Goal: Task Accomplishment & Management: Manage account settings

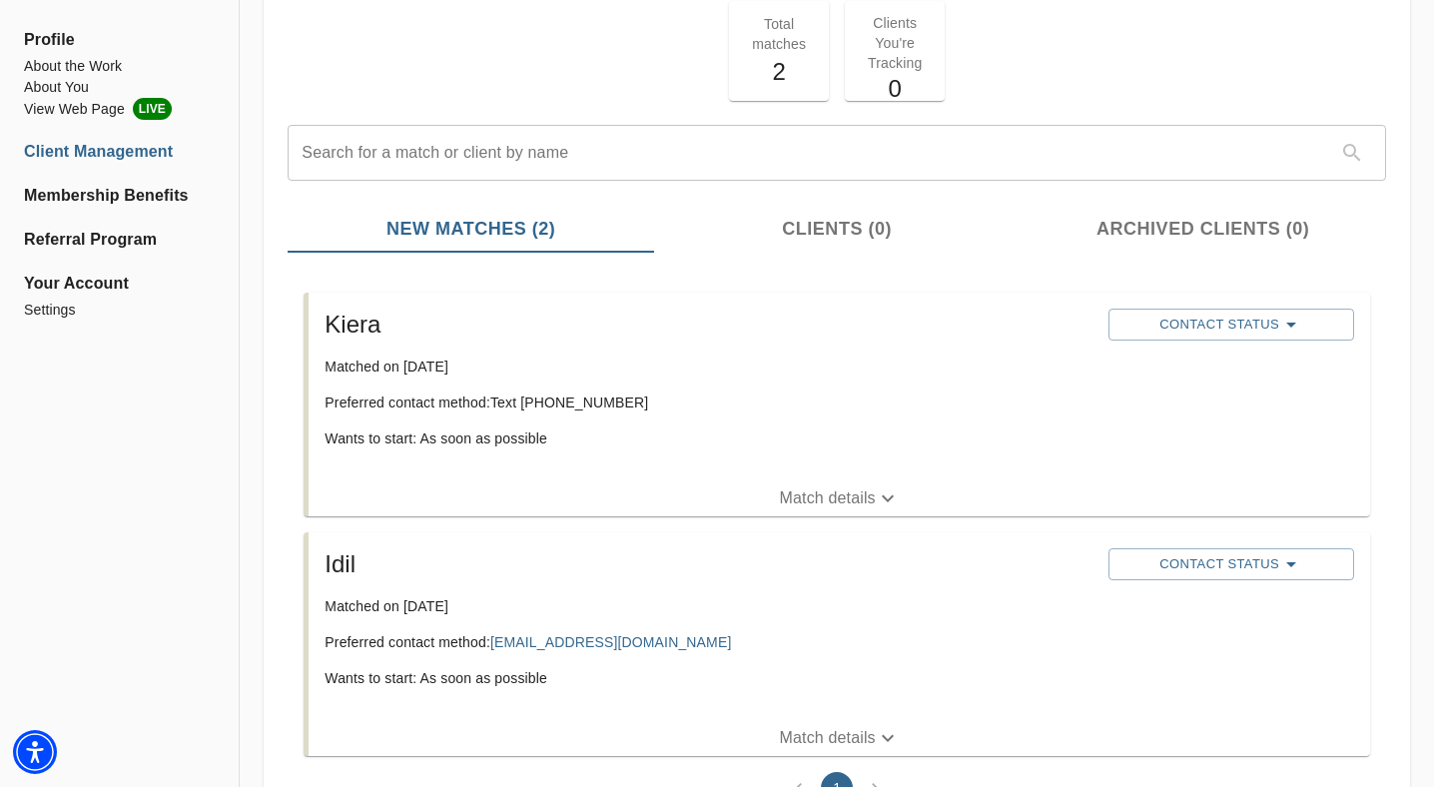
scroll to position [129, 0]
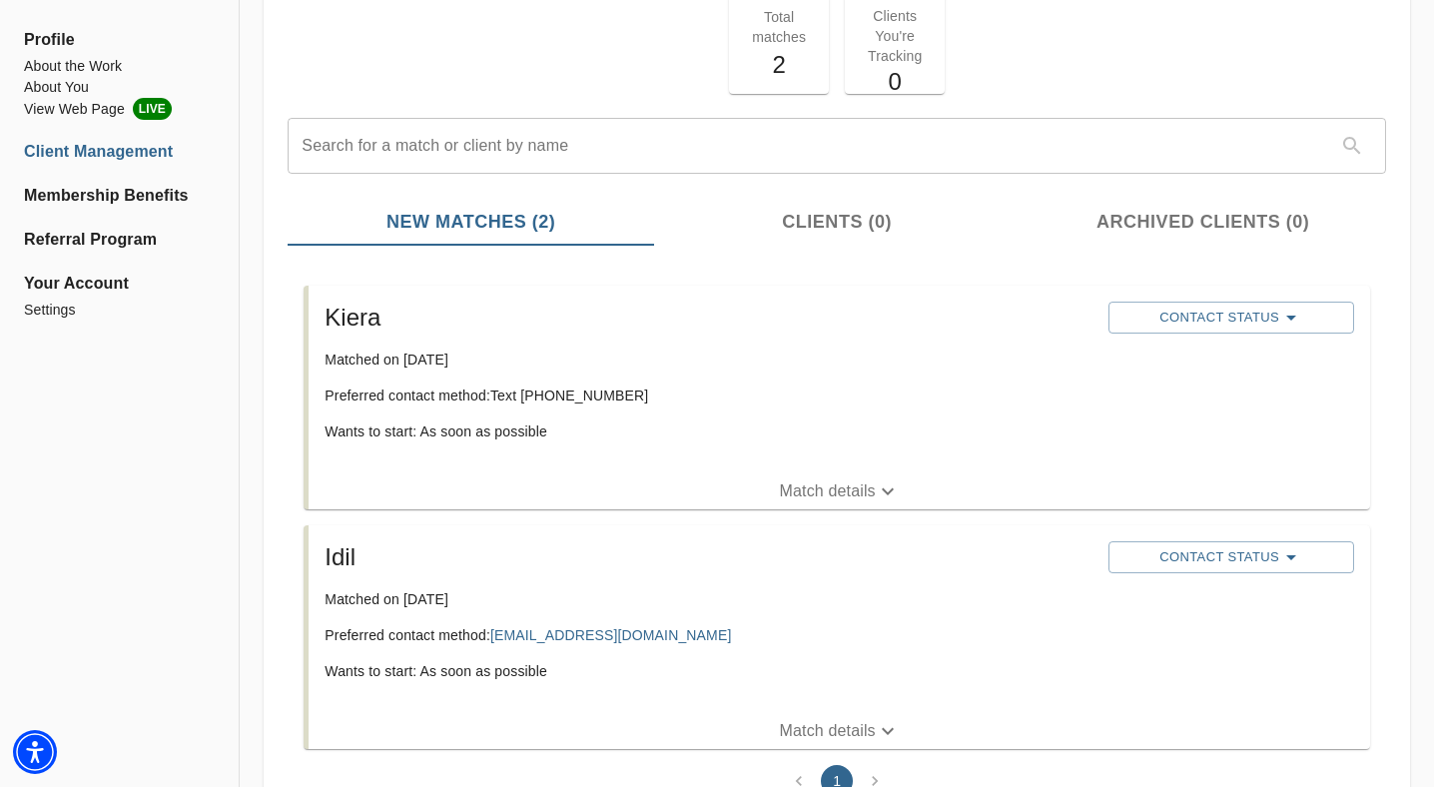
click at [834, 496] on p "Match details" at bounding box center [828, 491] width 96 height 24
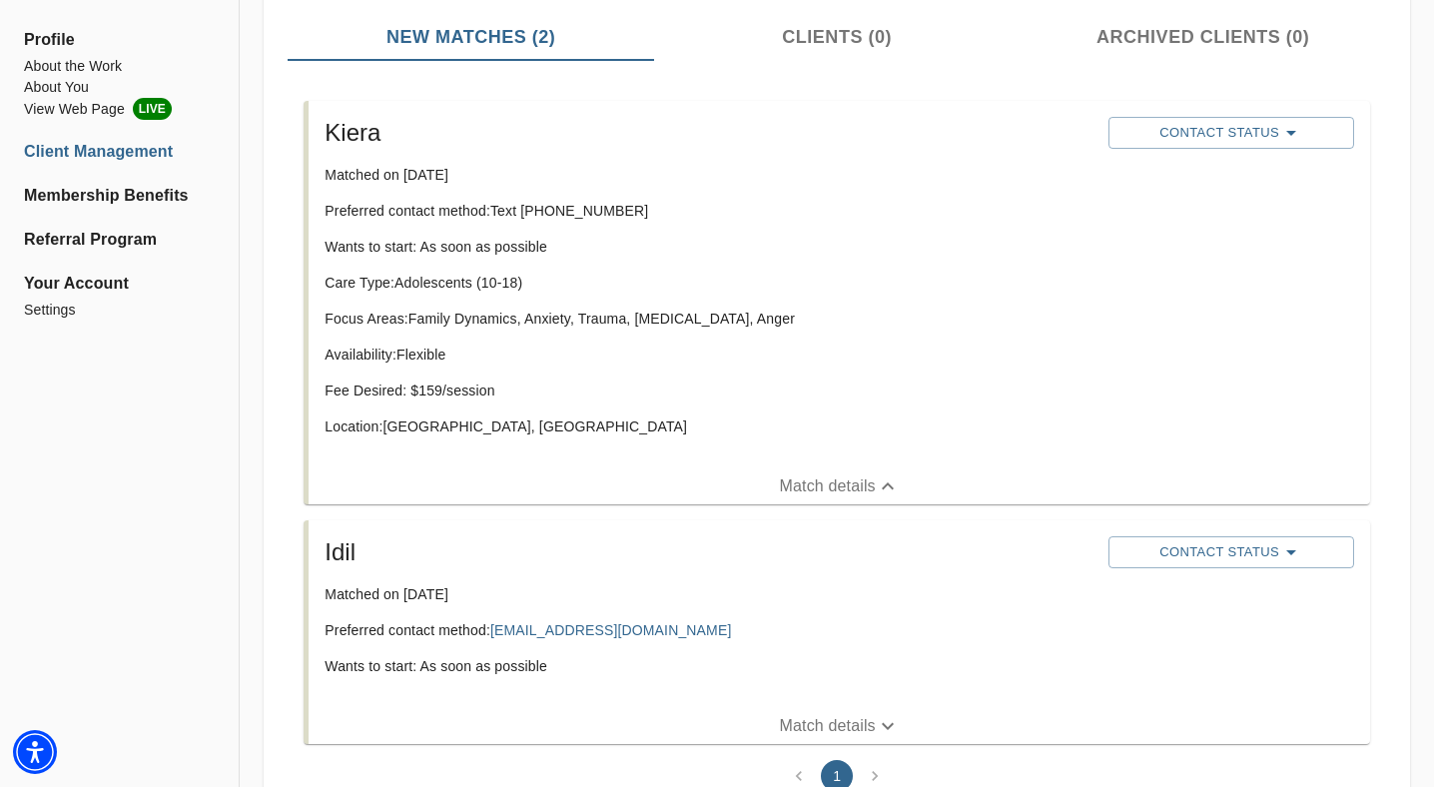
scroll to position [378, 0]
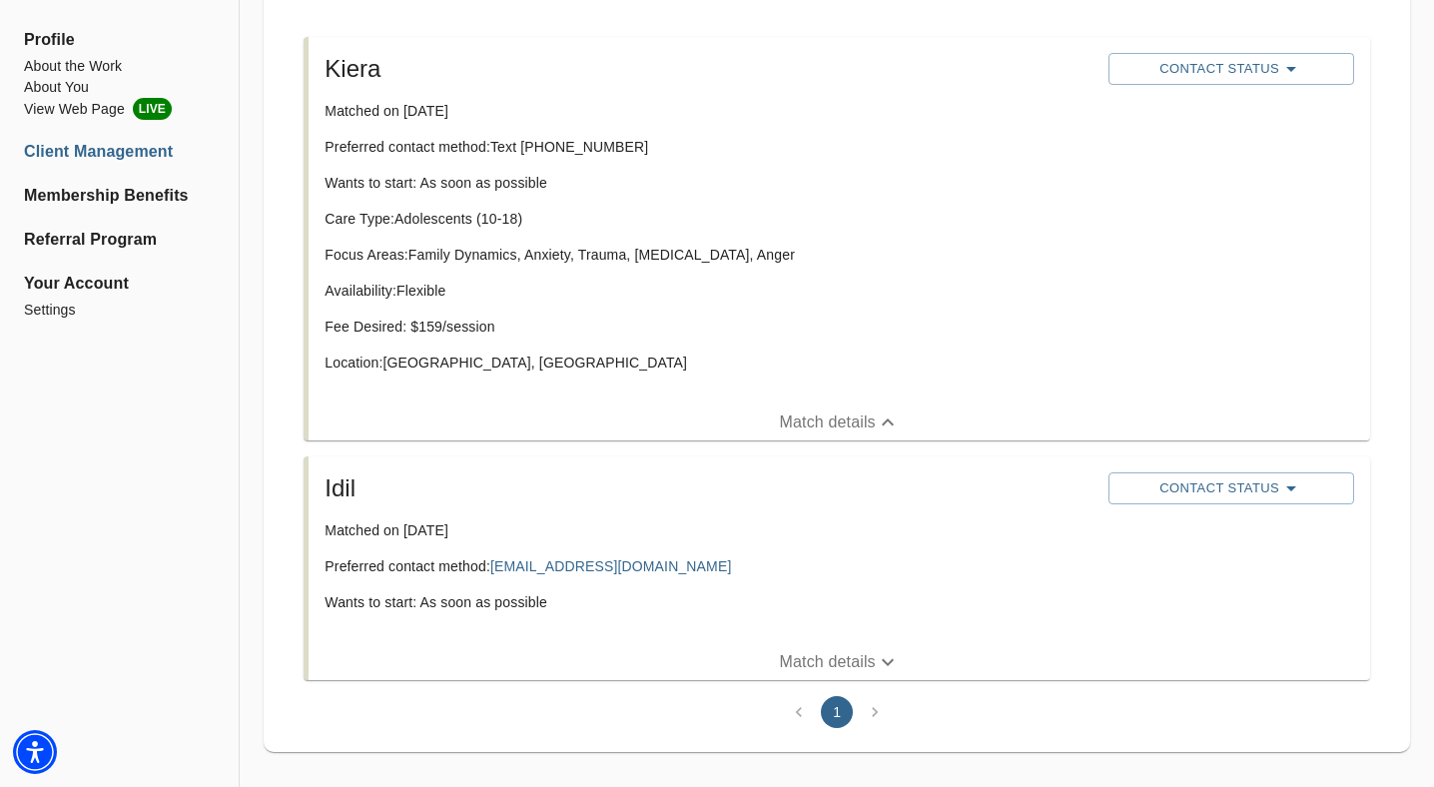
click at [839, 649] on button "Match details" at bounding box center [840, 662] width 1062 height 36
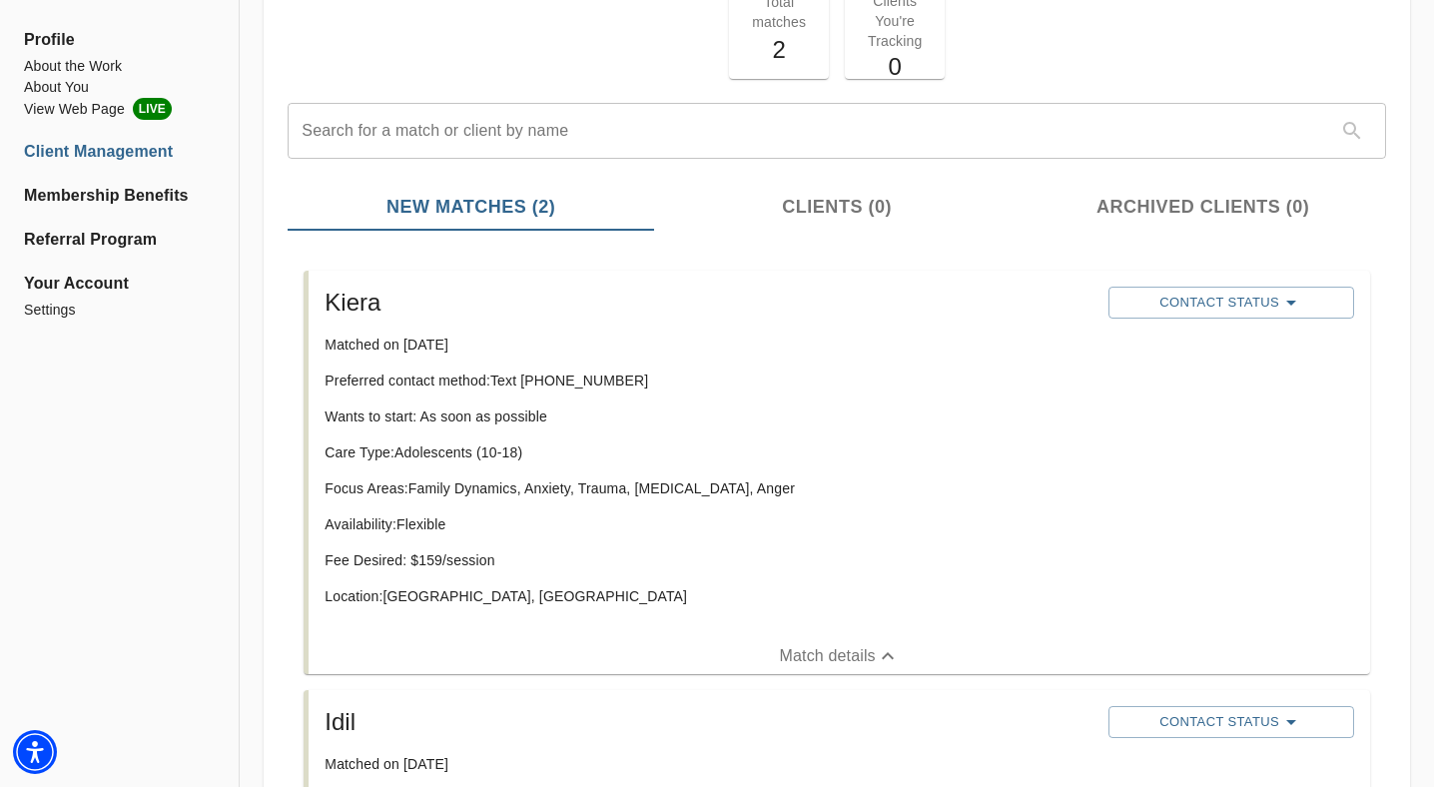
scroll to position [140, 0]
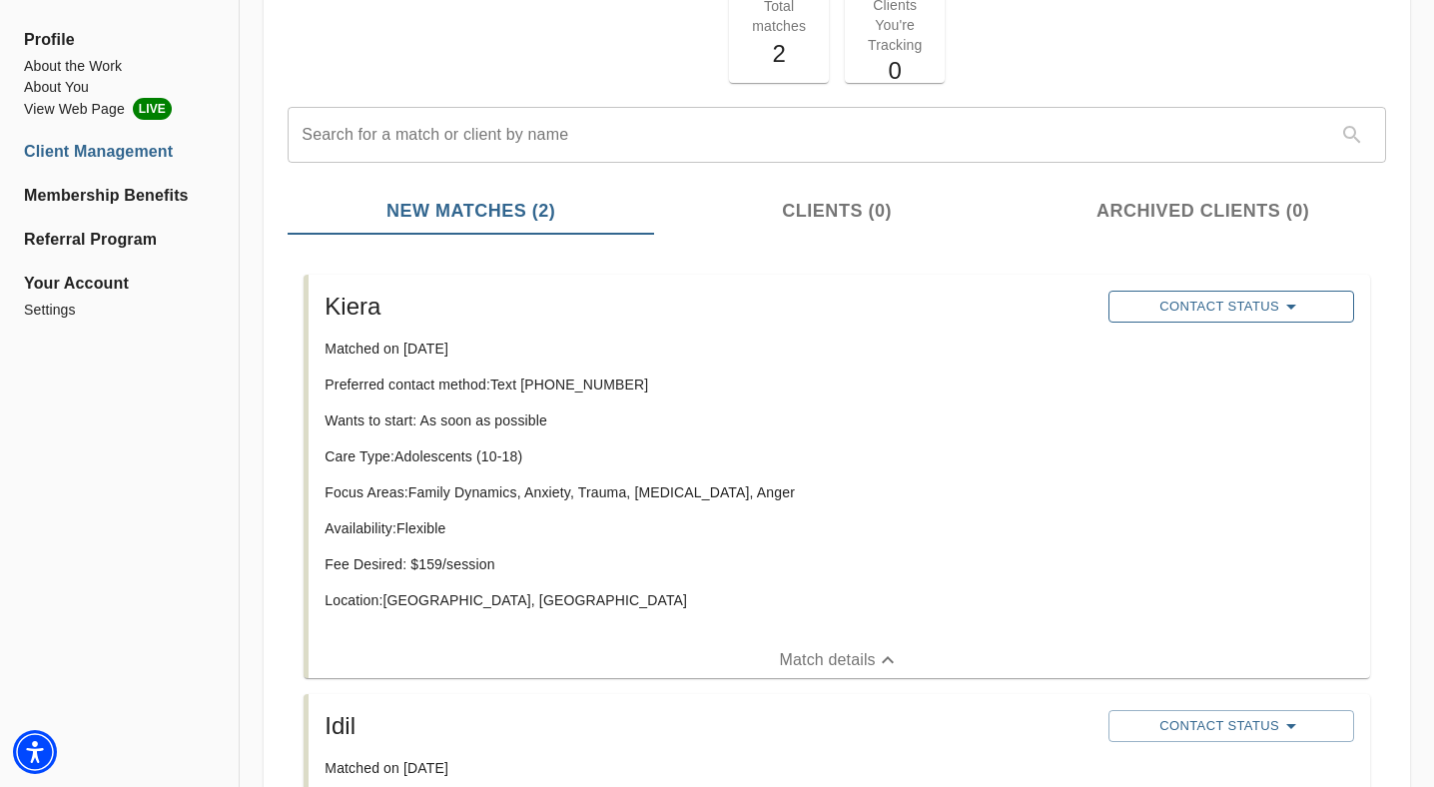
click at [1183, 298] on span "Contact Status" at bounding box center [1232, 307] width 226 height 24
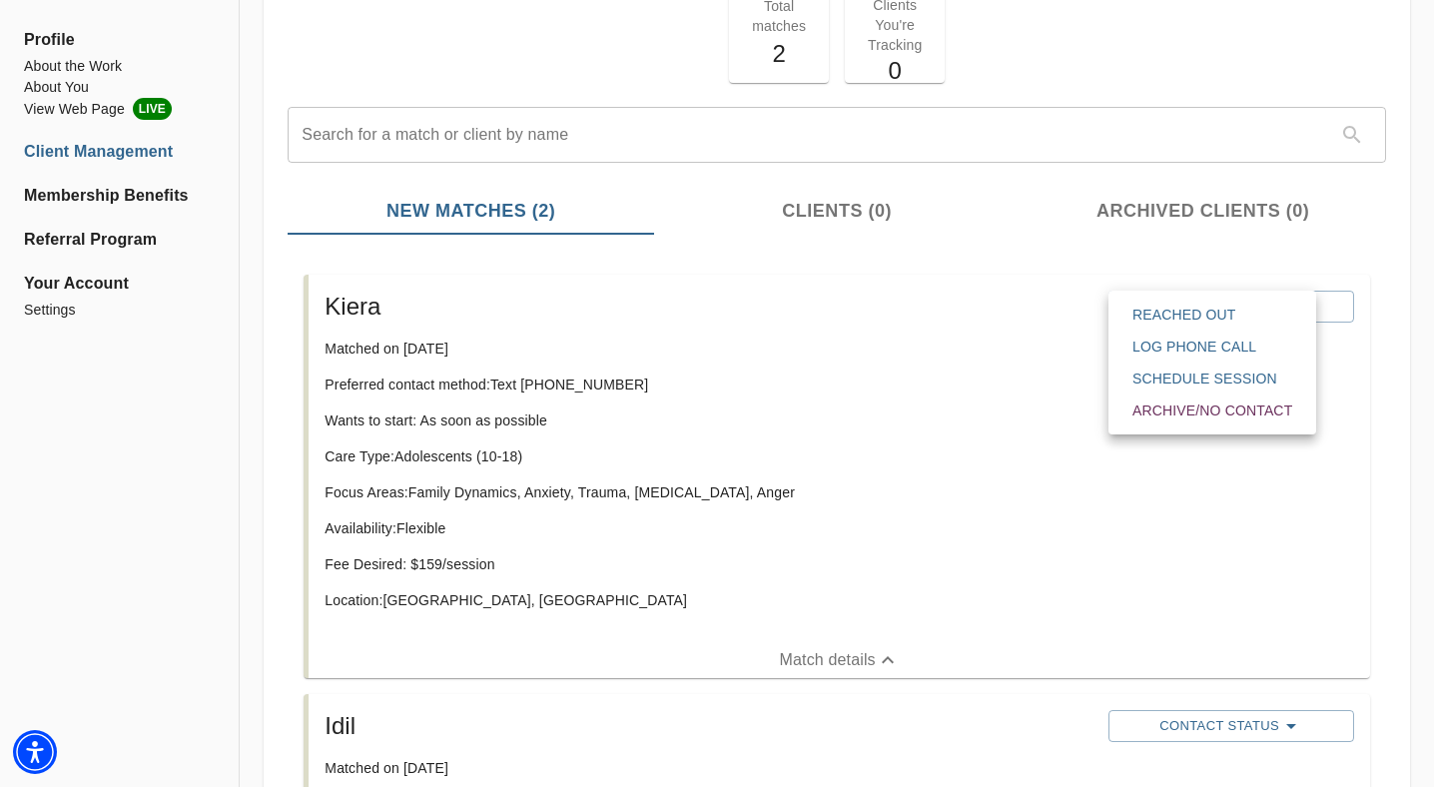
click at [1063, 332] on div at bounding box center [717, 393] width 1434 height 787
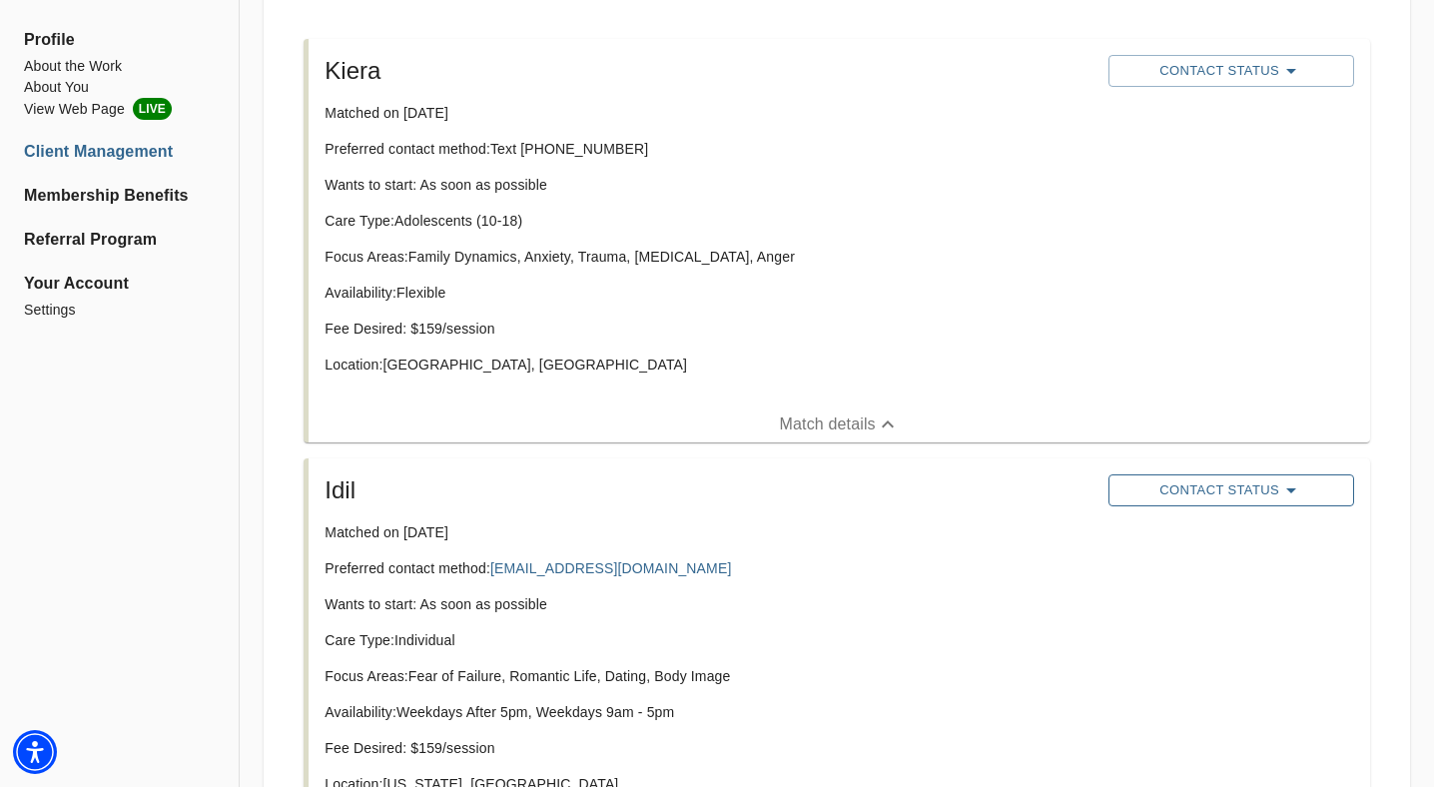
scroll to position [372, 0]
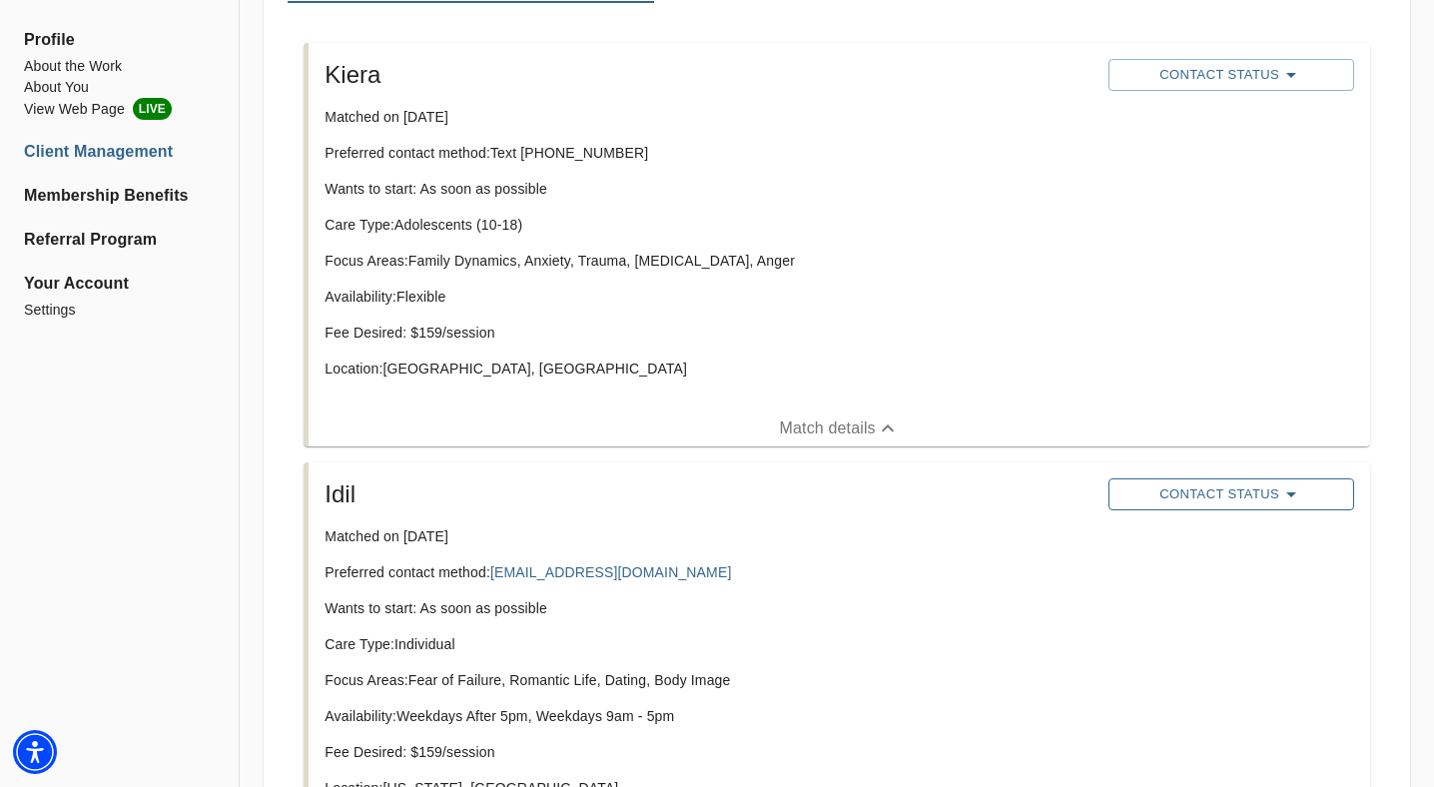
click at [1201, 488] on span "Contact Status" at bounding box center [1232, 494] width 226 height 24
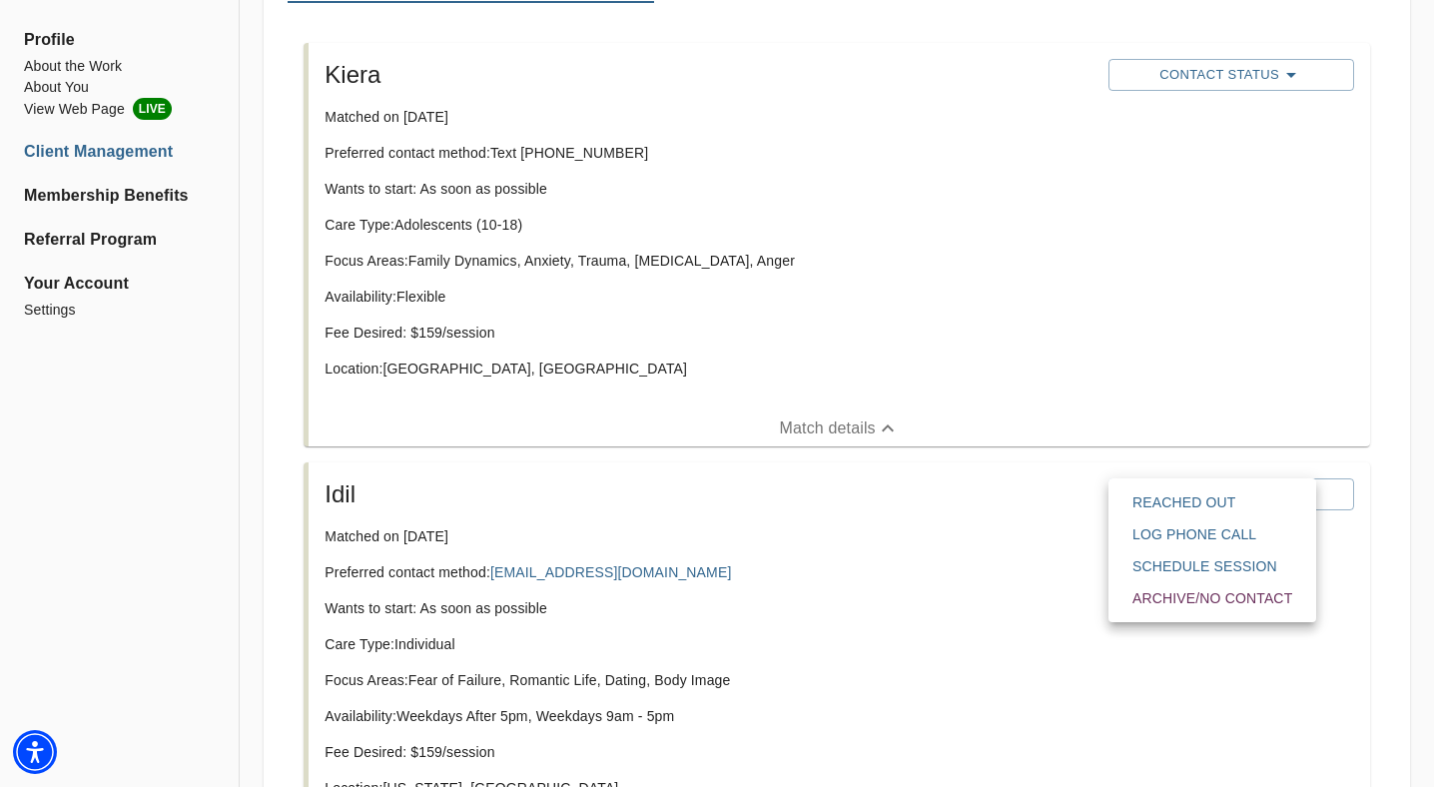
click at [1201, 0] on div at bounding box center [717, 0] width 1434 height 0
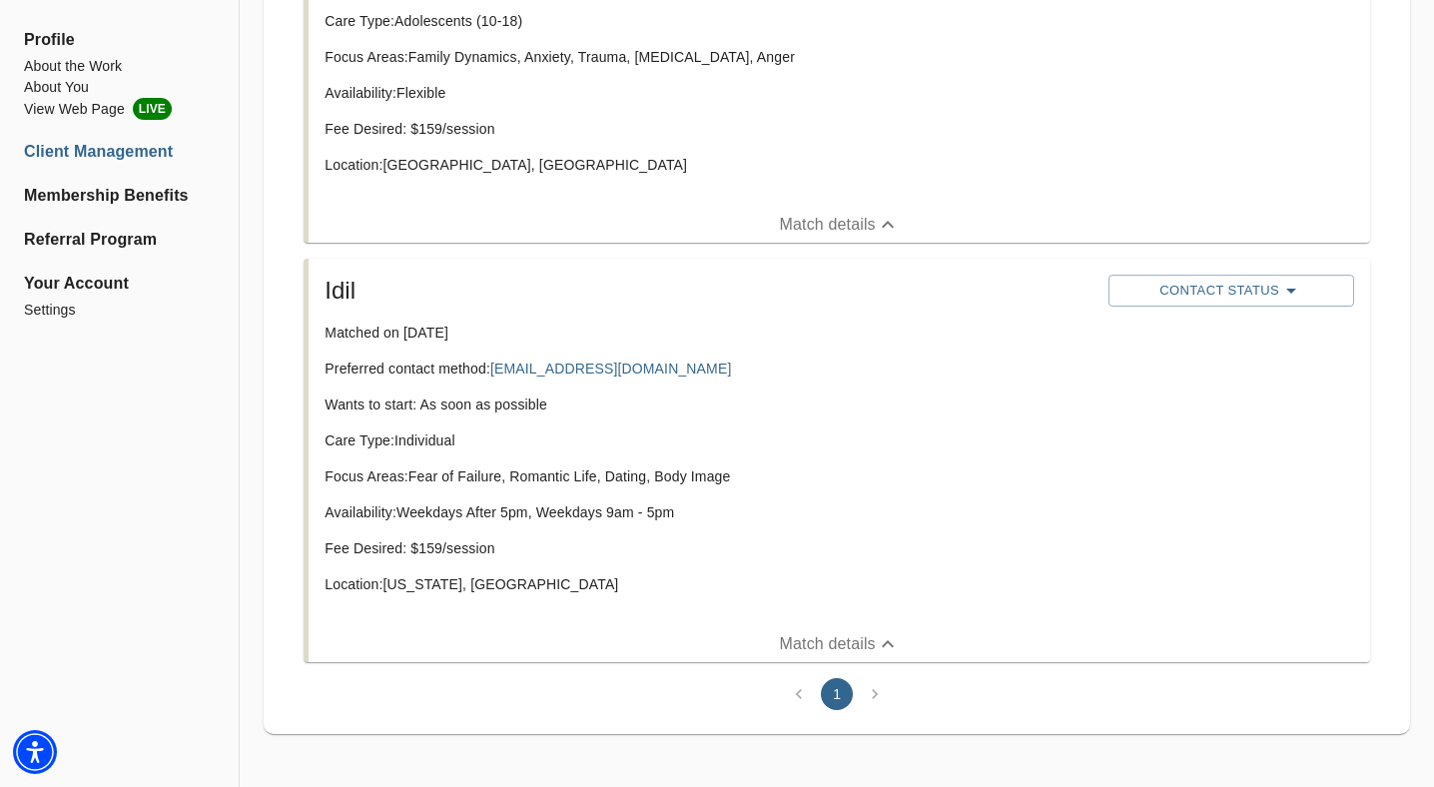
scroll to position [578, 0]
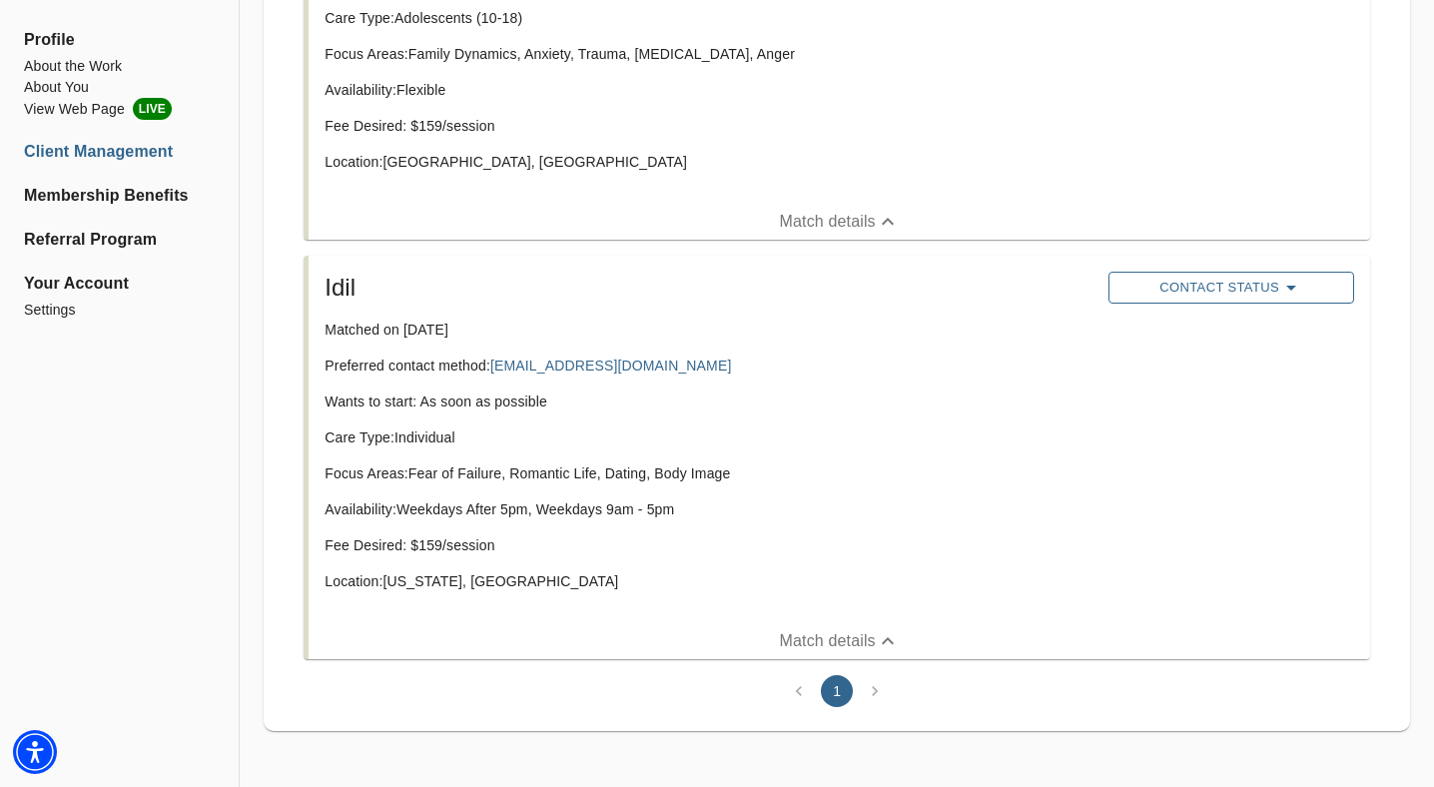
click at [1193, 287] on span "Contact Status" at bounding box center [1232, 288] width 226 height 24
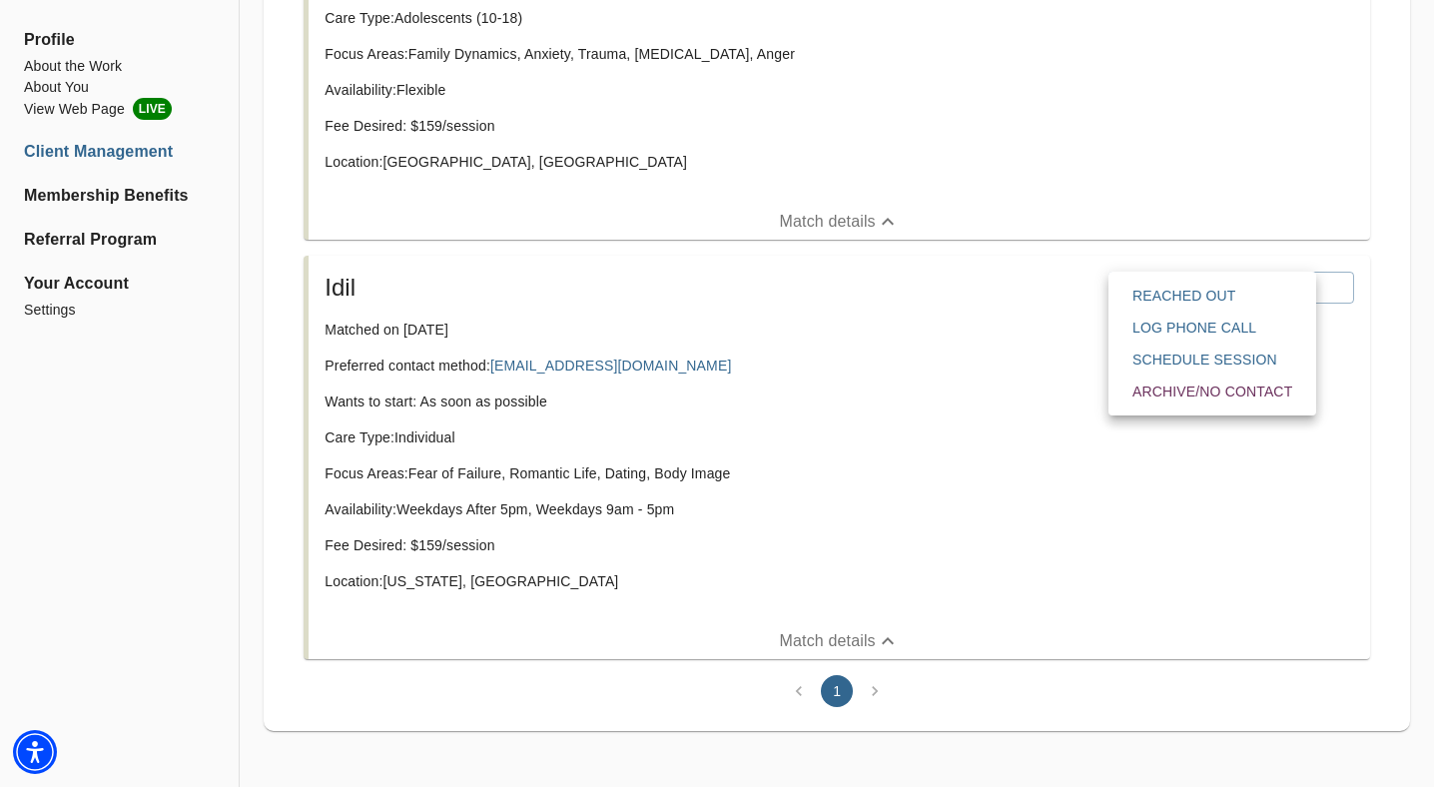
click at [1209, 294] on span "Reached Out" at bounding box center [1213, 296] width 160 height 20
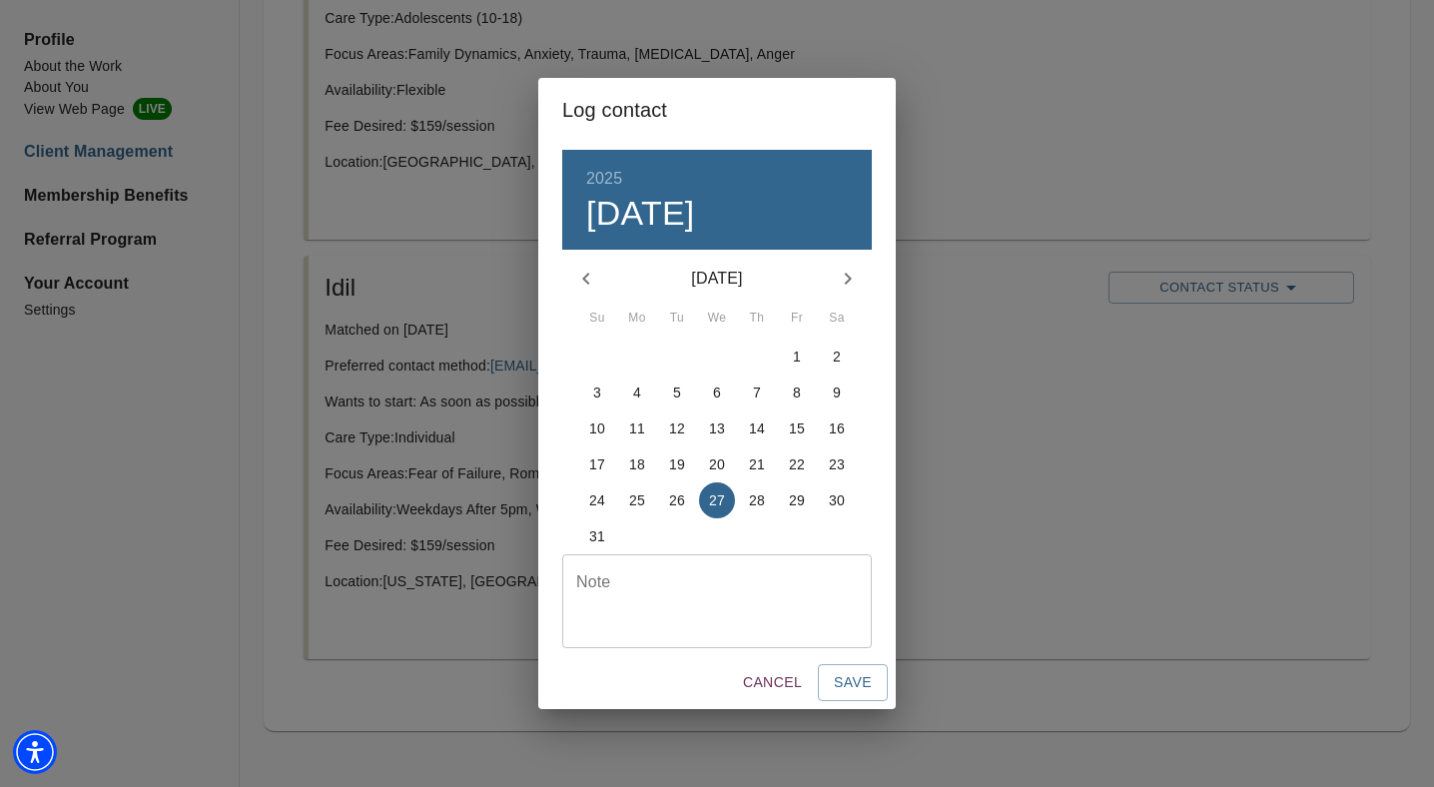
click at [650, 605] on textarea at bounding box center [717, 601] width 282 height 57
type textarea "Follow Up Email"
click at [859, 687] on span "Save" at bounding box center [853, 682] width 38 height 25
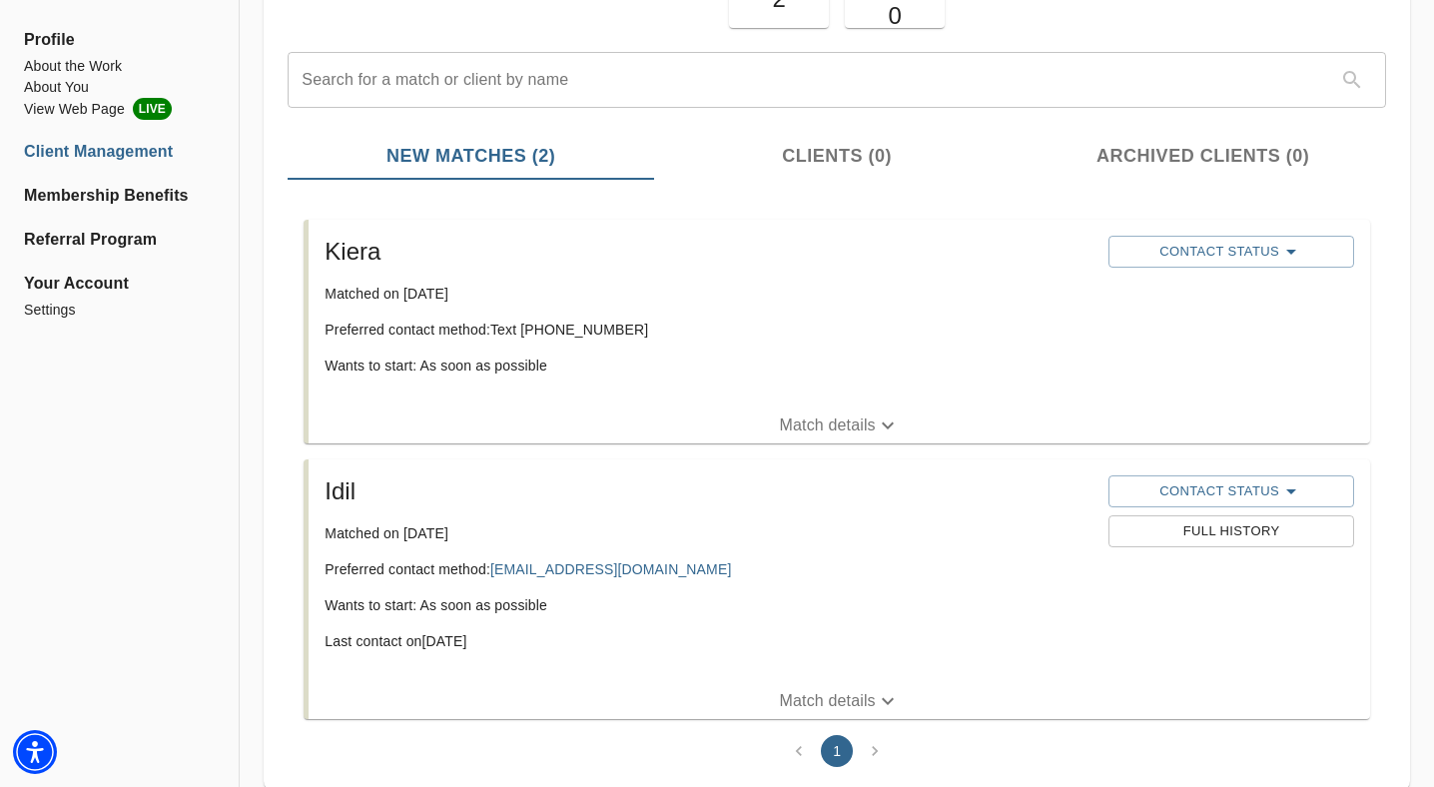
scroll to position [204, 0]
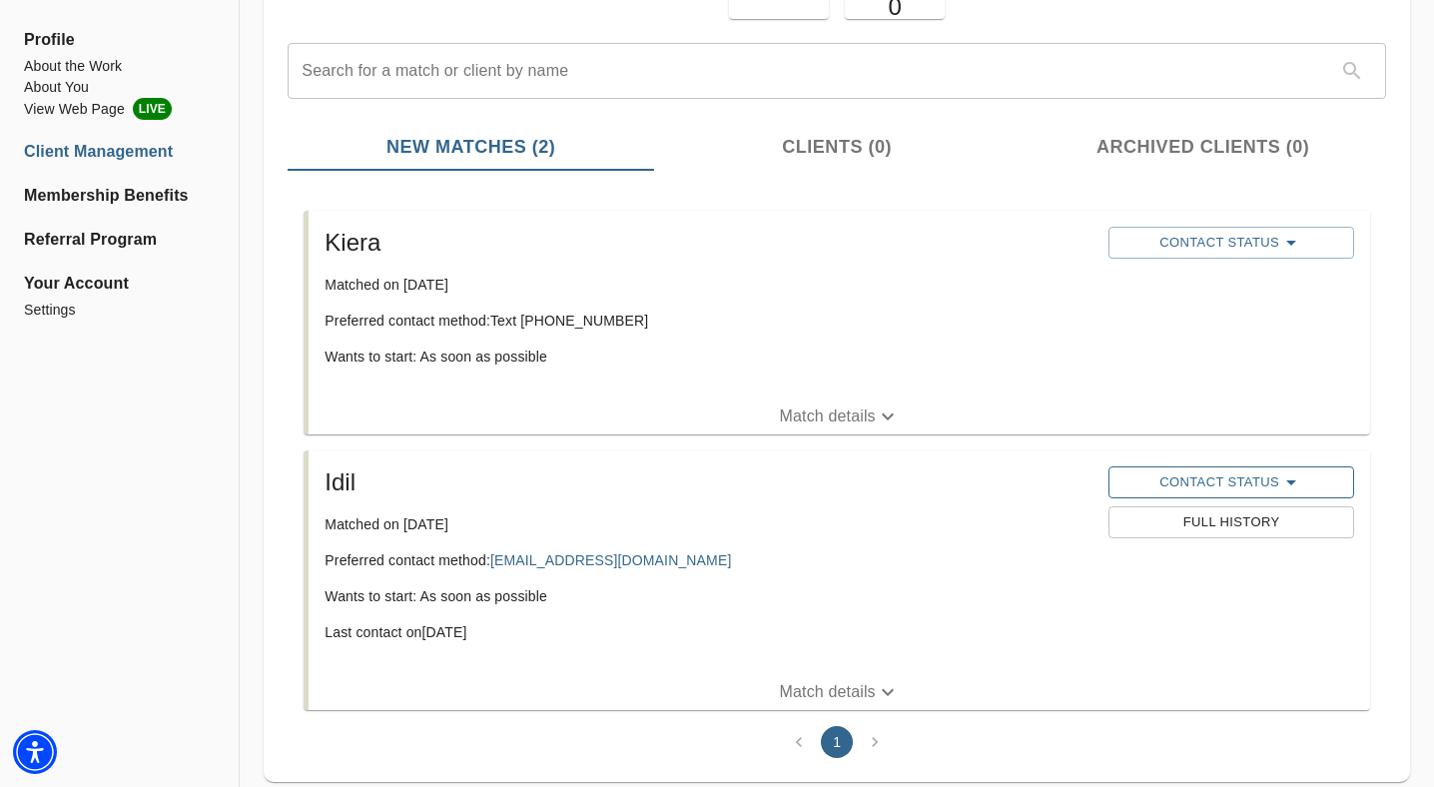
click at [1184, 482] on span "Contact Status" at bounding box center [1232, 482] width 226 height 24
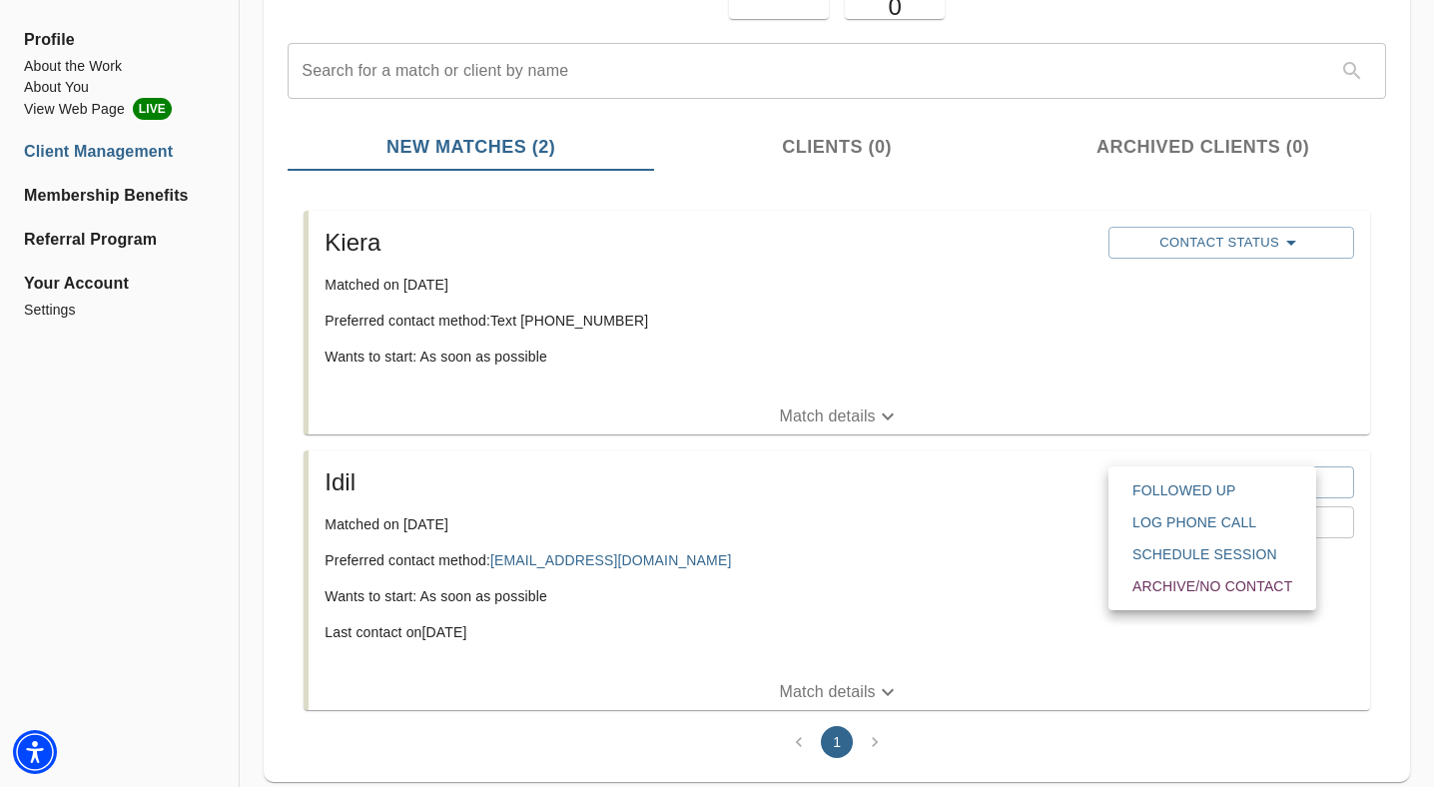
click at [864, 0] on div at bounding box center [717, 0] width 1434 height 0
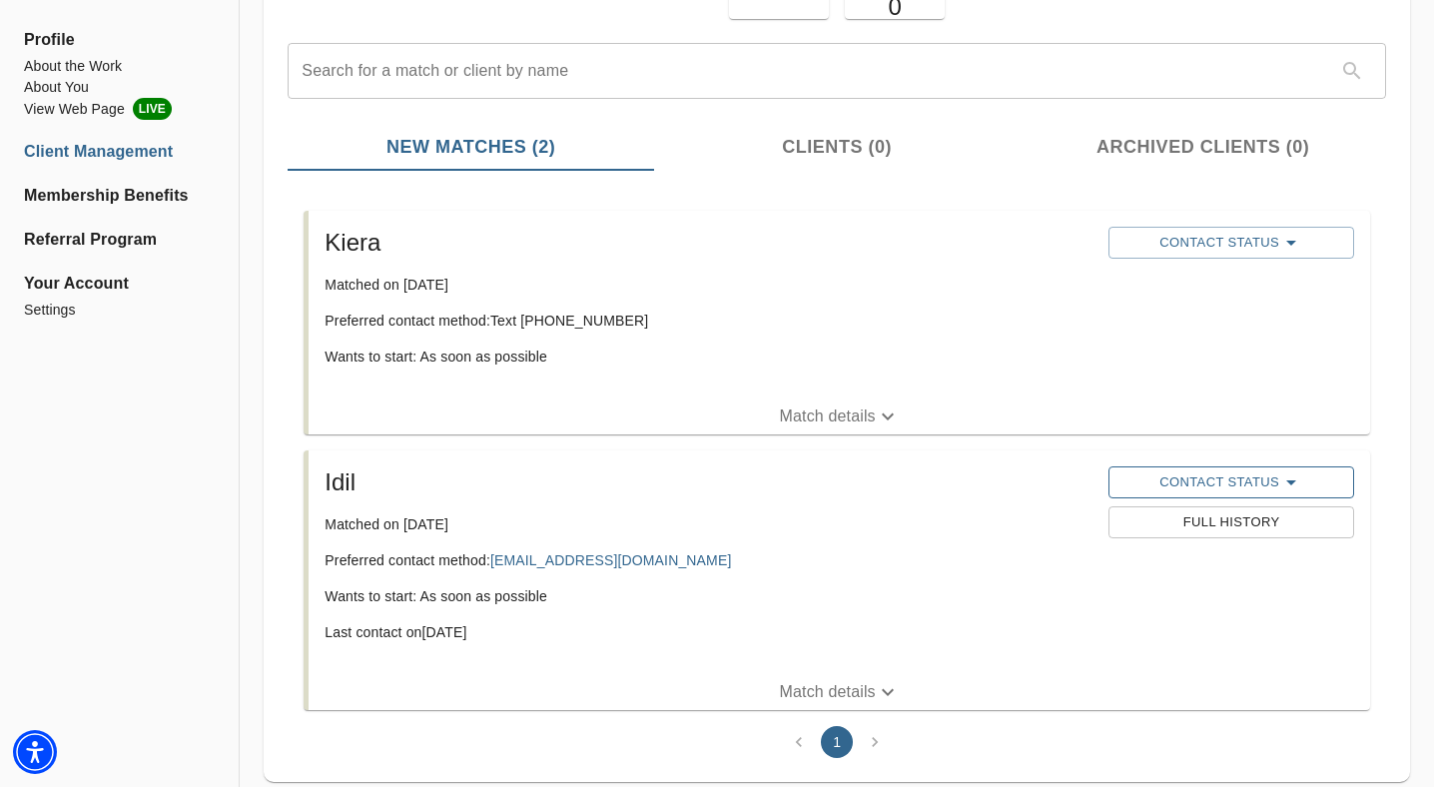
click at [1222, 472] on span "Contact Status" at bounding box center [1232, 482] width 226 height 24
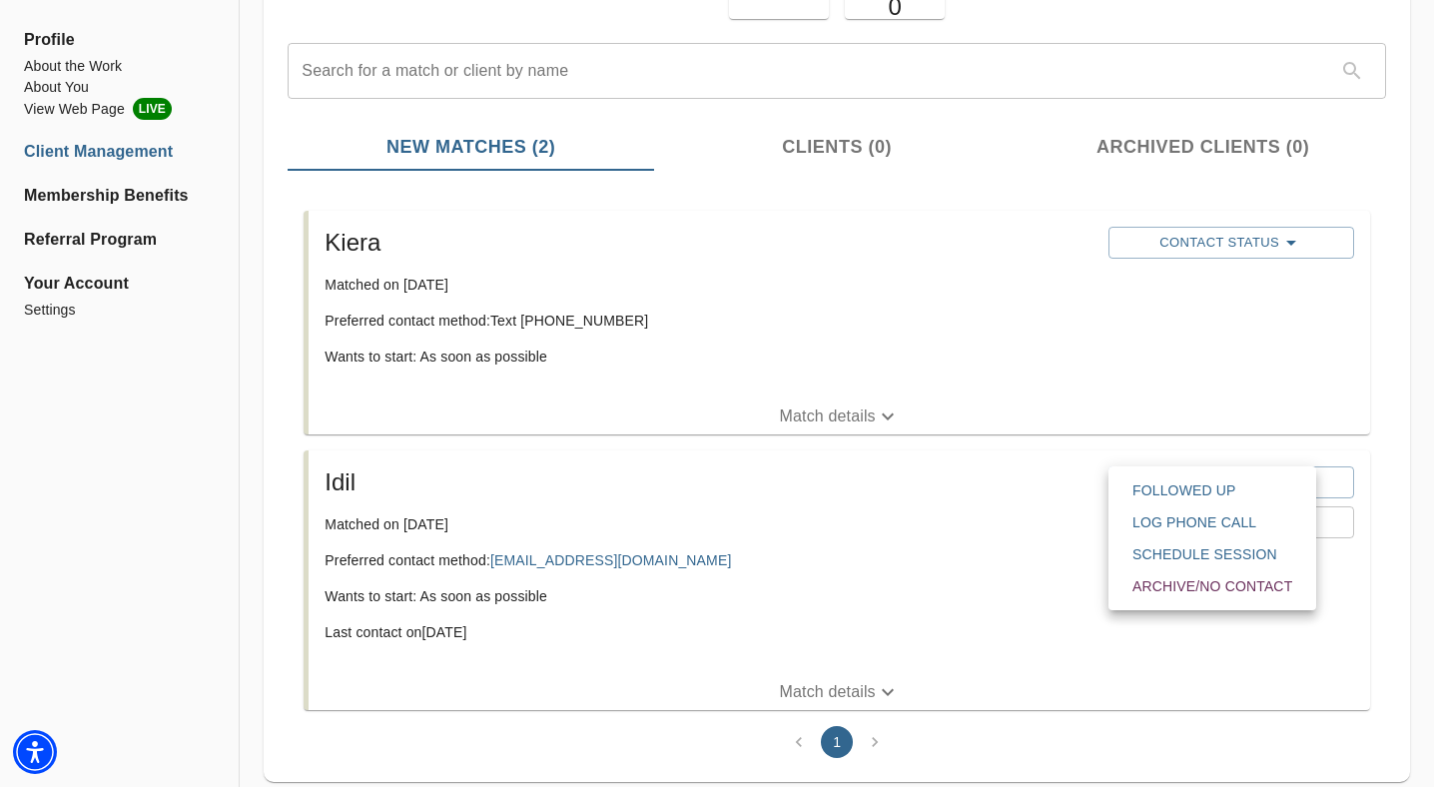
click at [1028, 0] on div at bounding box center [717, 0] width 1434 height 0
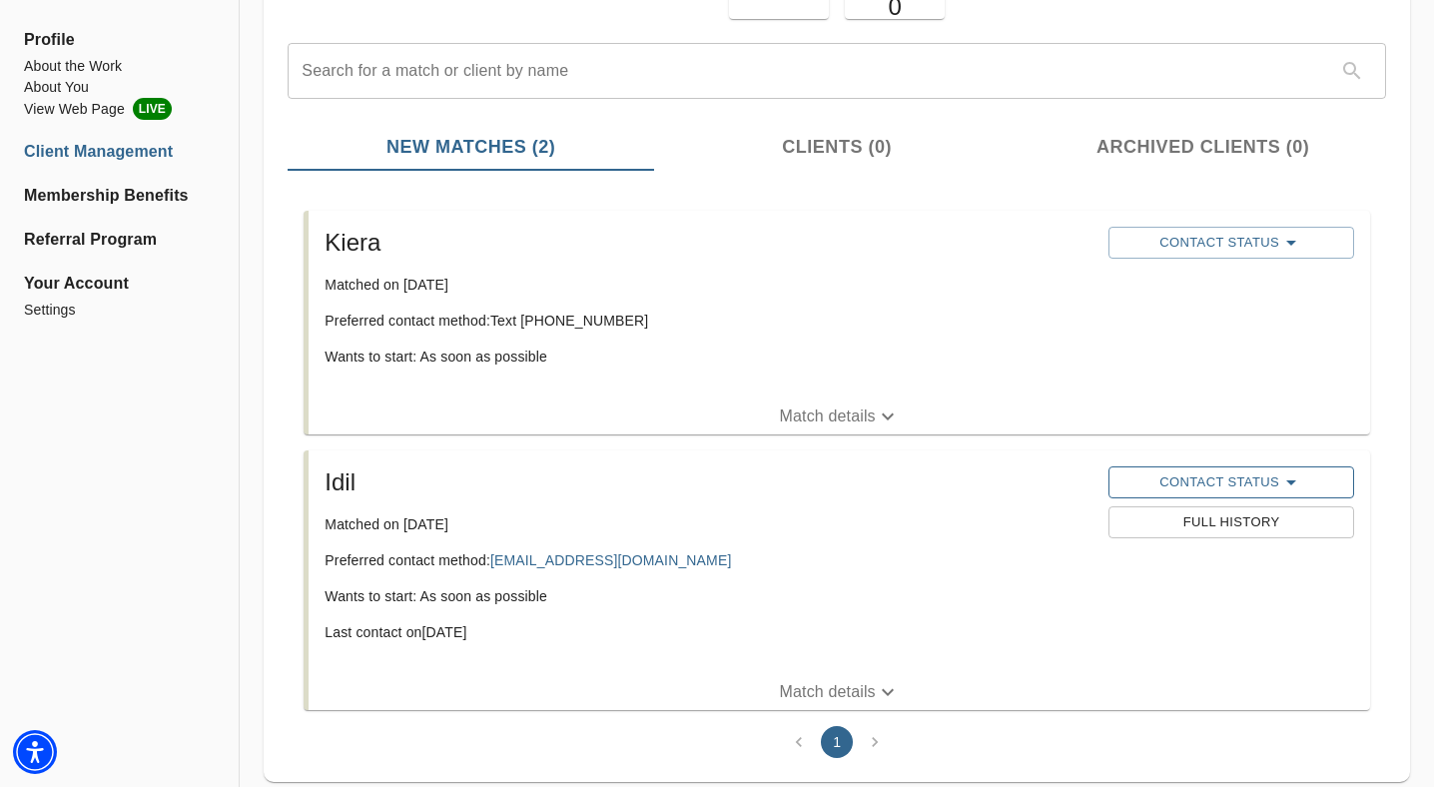
click at [1191, 489] on span "Contact Status" at bounding box center [1232, 482] width 226 height 24
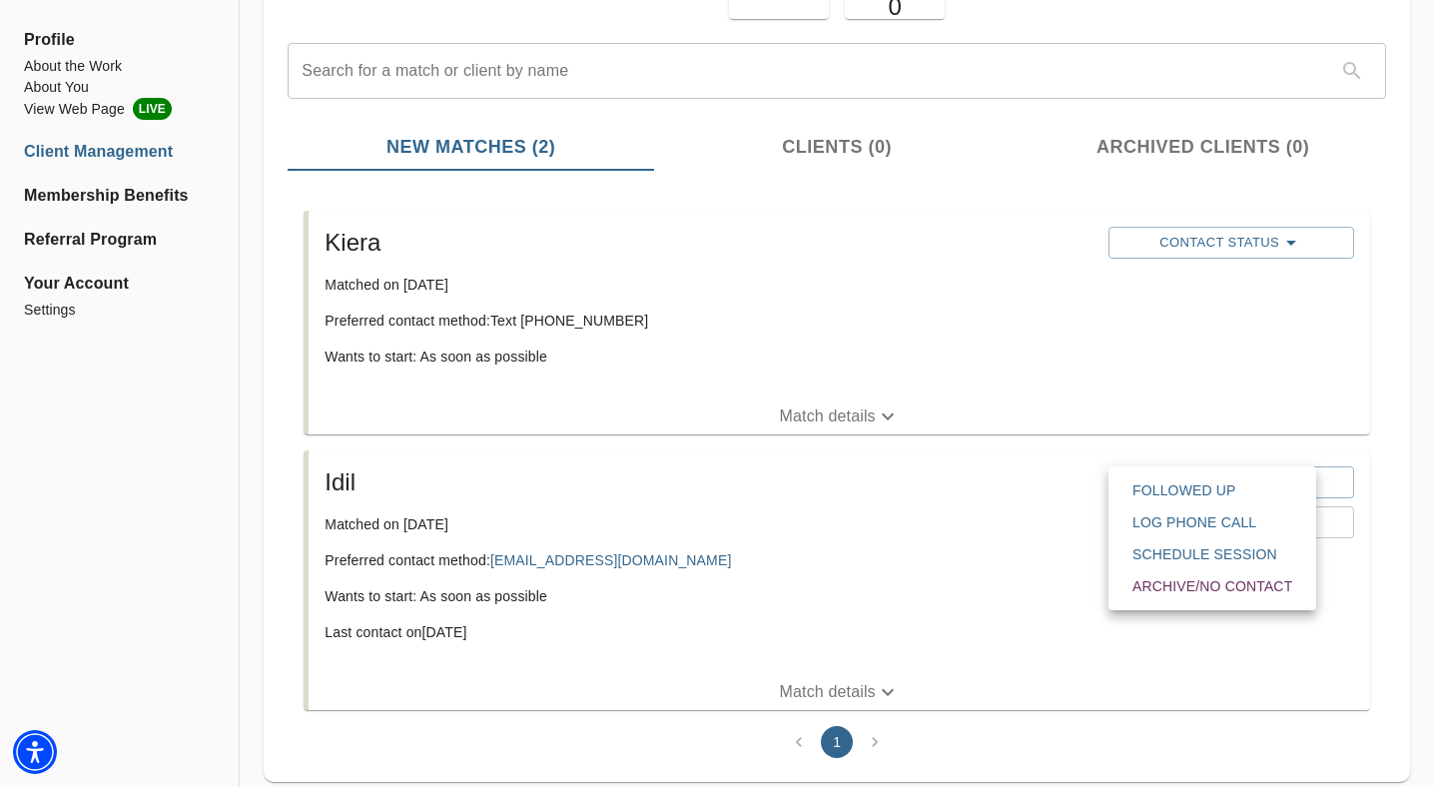
click at [1189, 493] on span "Followed Up" at bounding box center [1213, 490] width 160 height 20
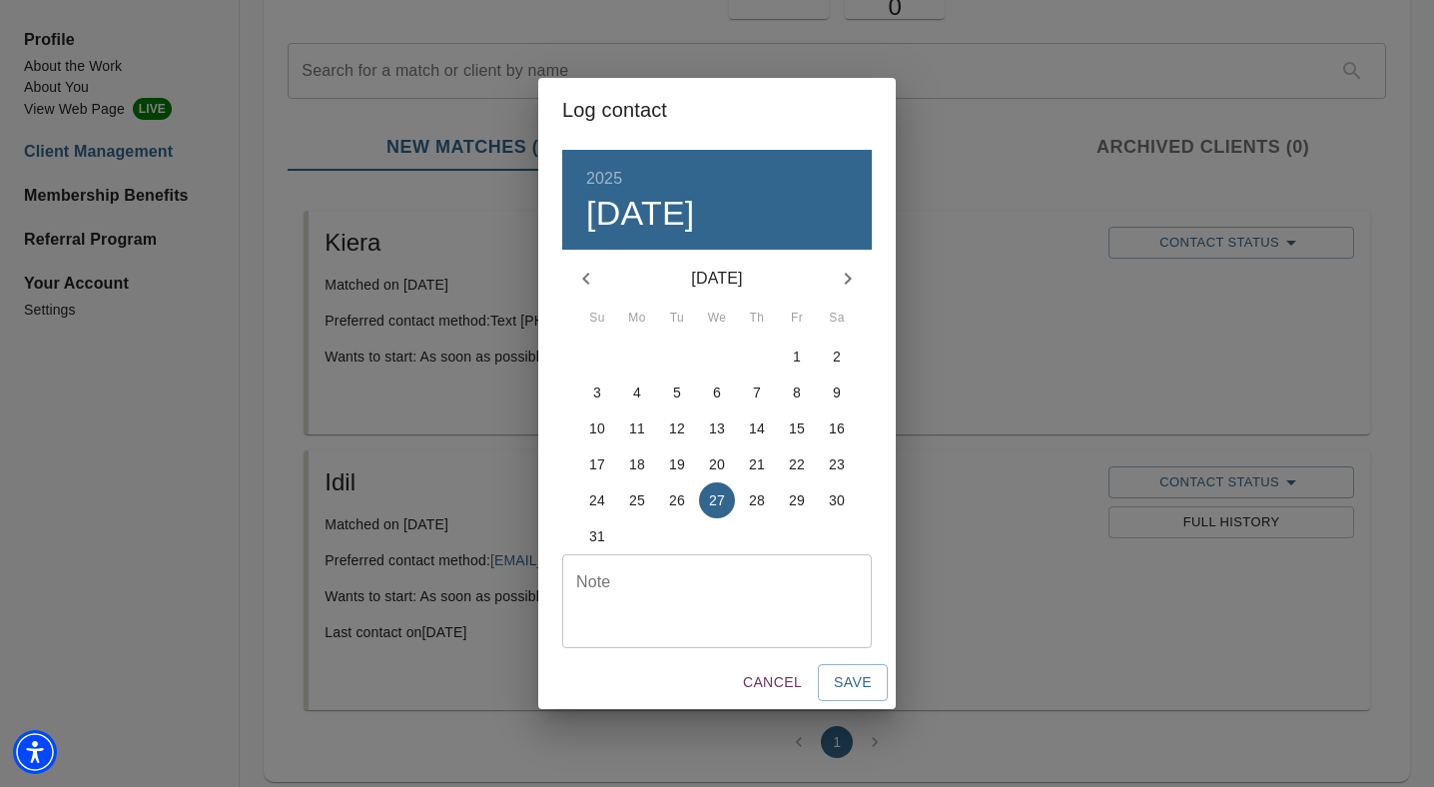
click at [699, 596] on textarea at bounding box center [717, 601] width 282 height 57
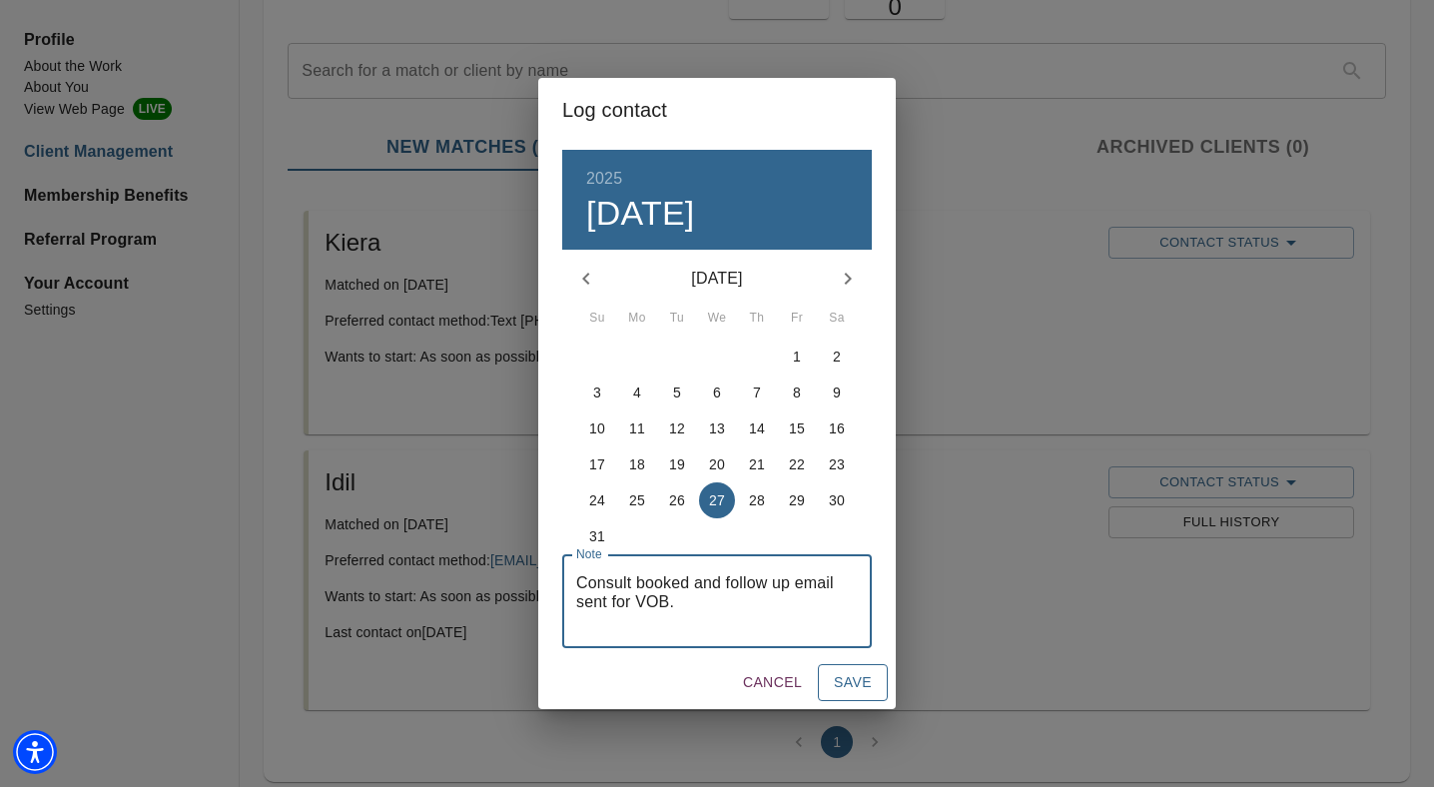
type textarea "Consult booked and follow up email sent for VOB."
click at [842, 676] on span "Save" at bounding box center [853, 682] width 38 height 25
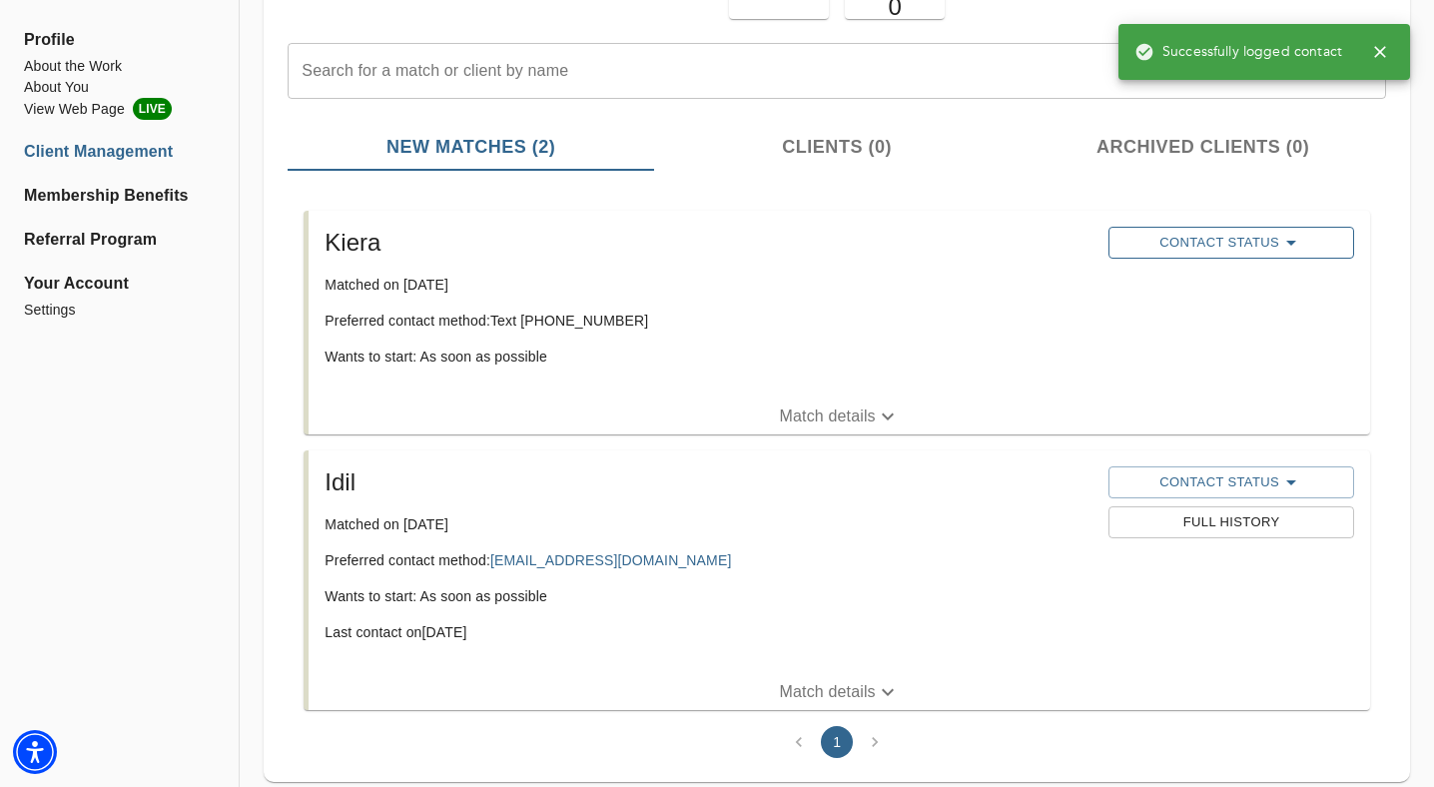
click at [1262, 240] on span "Contact Status" at bounding box center [1232, 243] width 226 height 24
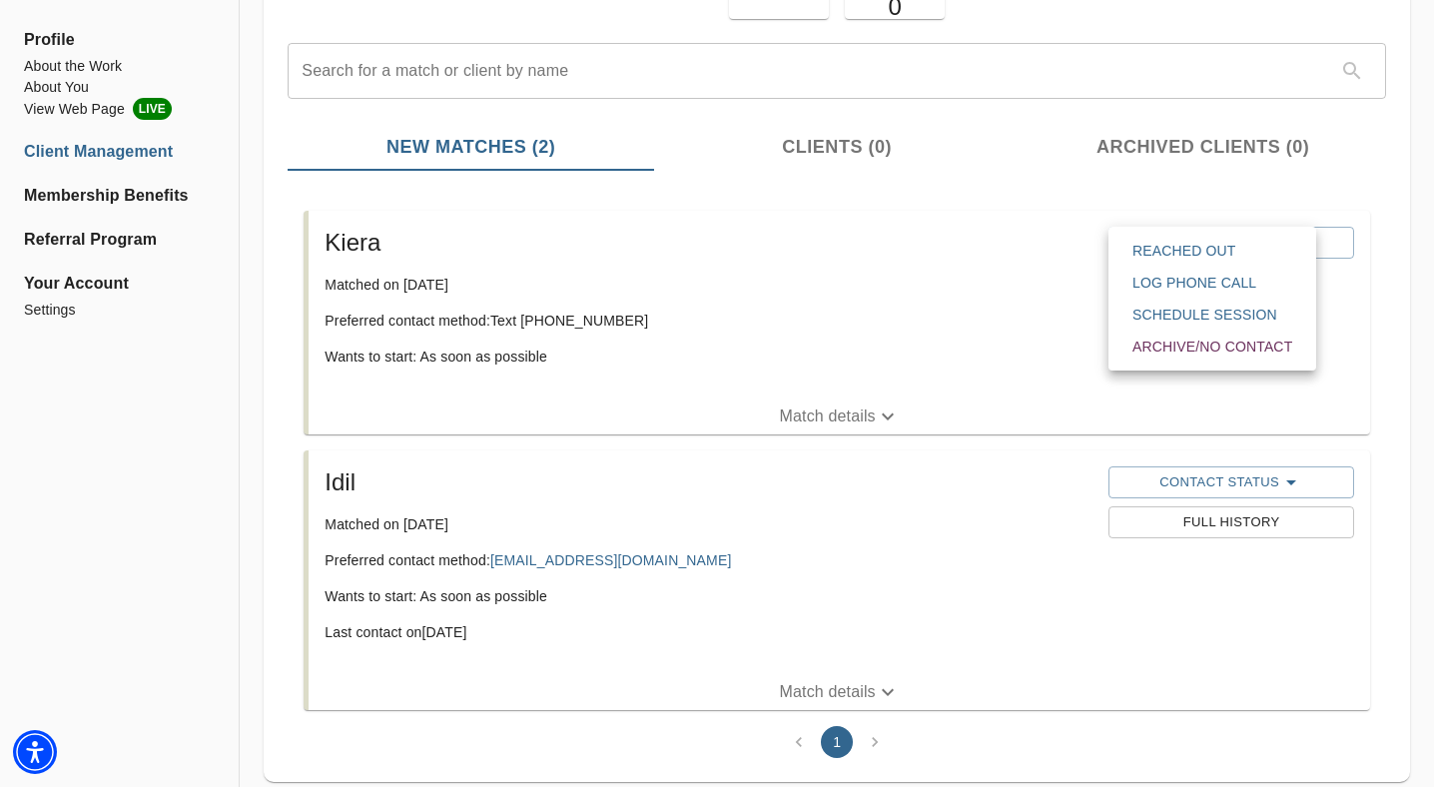
click at [892, 252] on div at bounding box center [717, 393] width 1434 height 787
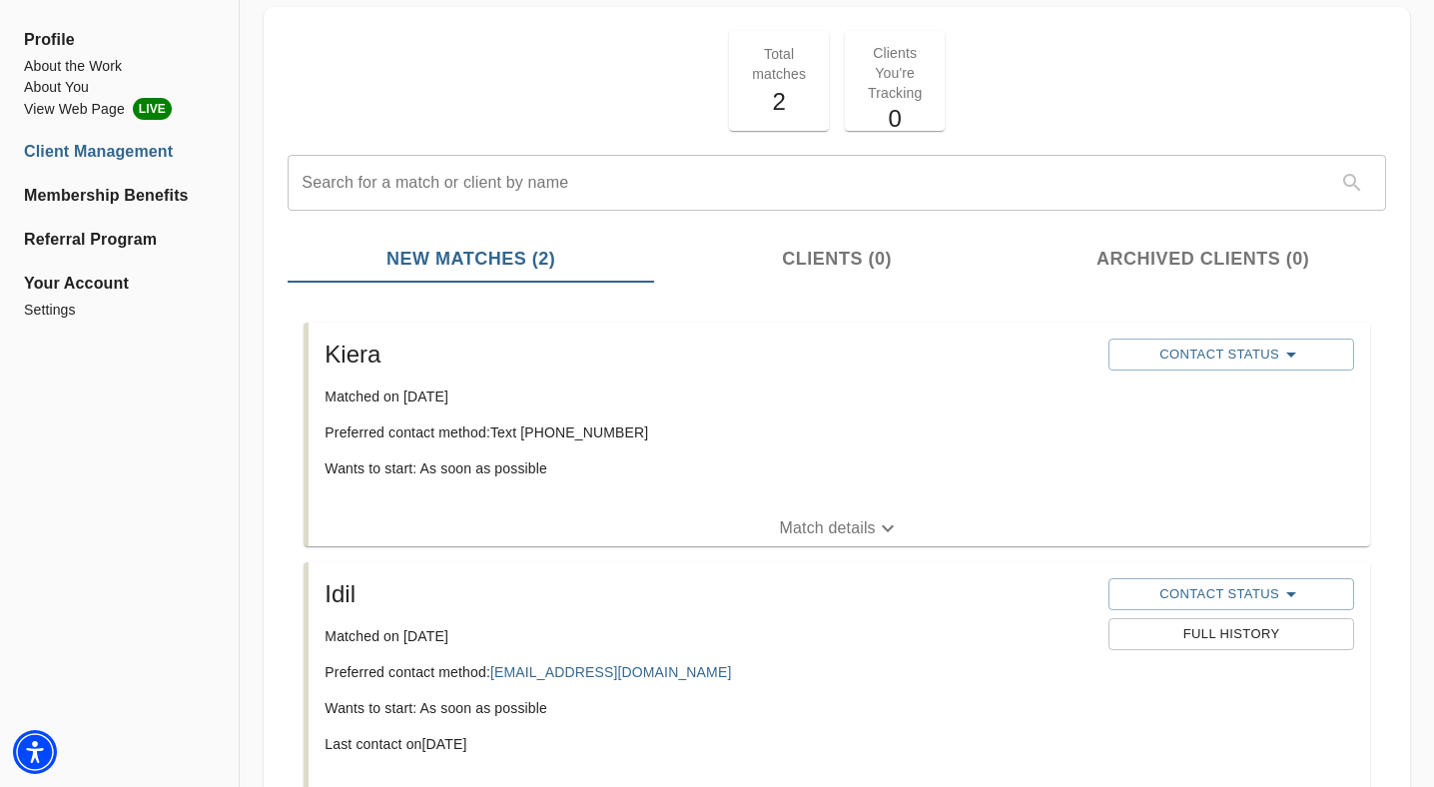
scroll to position [0, 0]
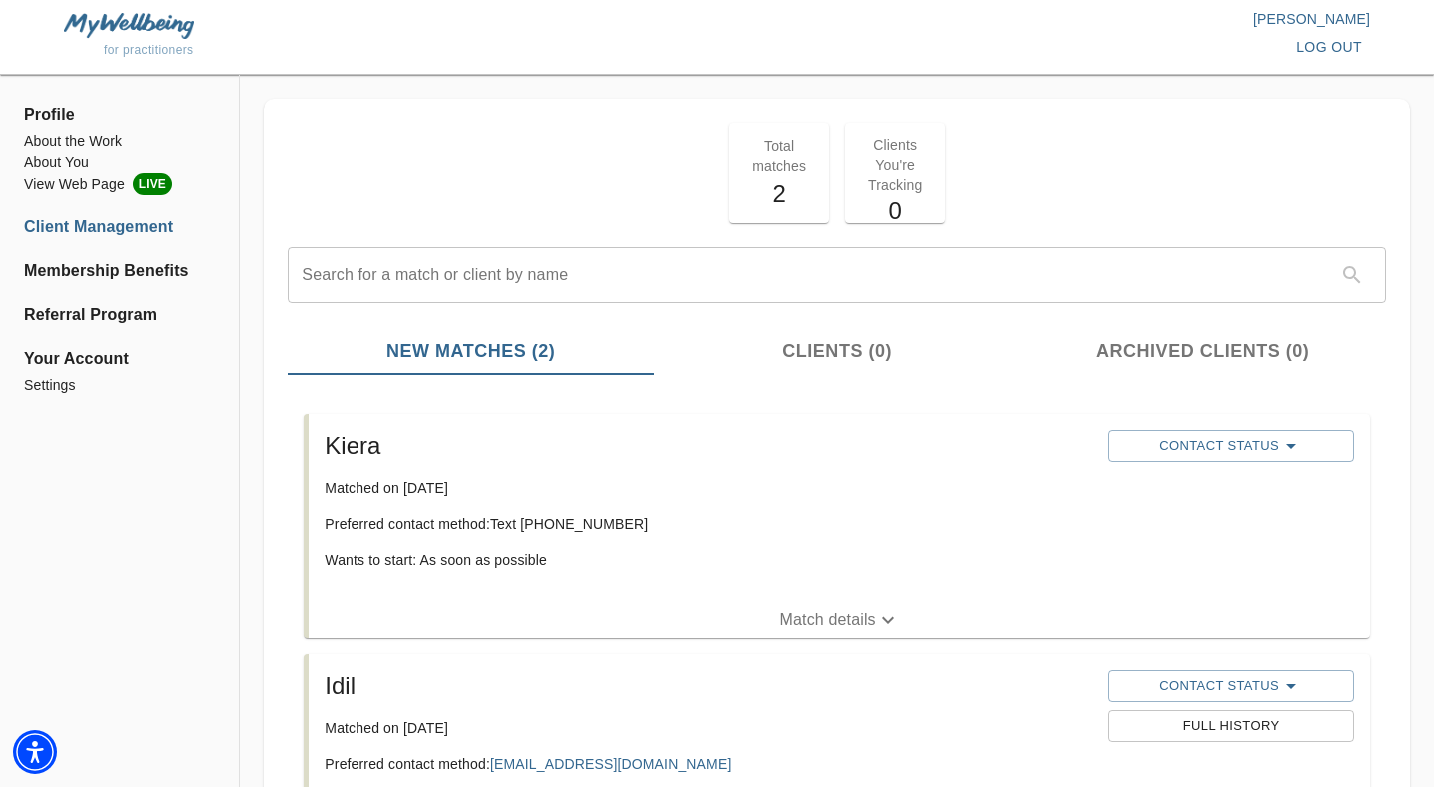
click at [142, 228] on li "Client Management" at bounding box center [119, 227] width 191 height 24
click at [824, 370] on button "Clients (0)" at bounding box center [837, 351] width 367 height 48
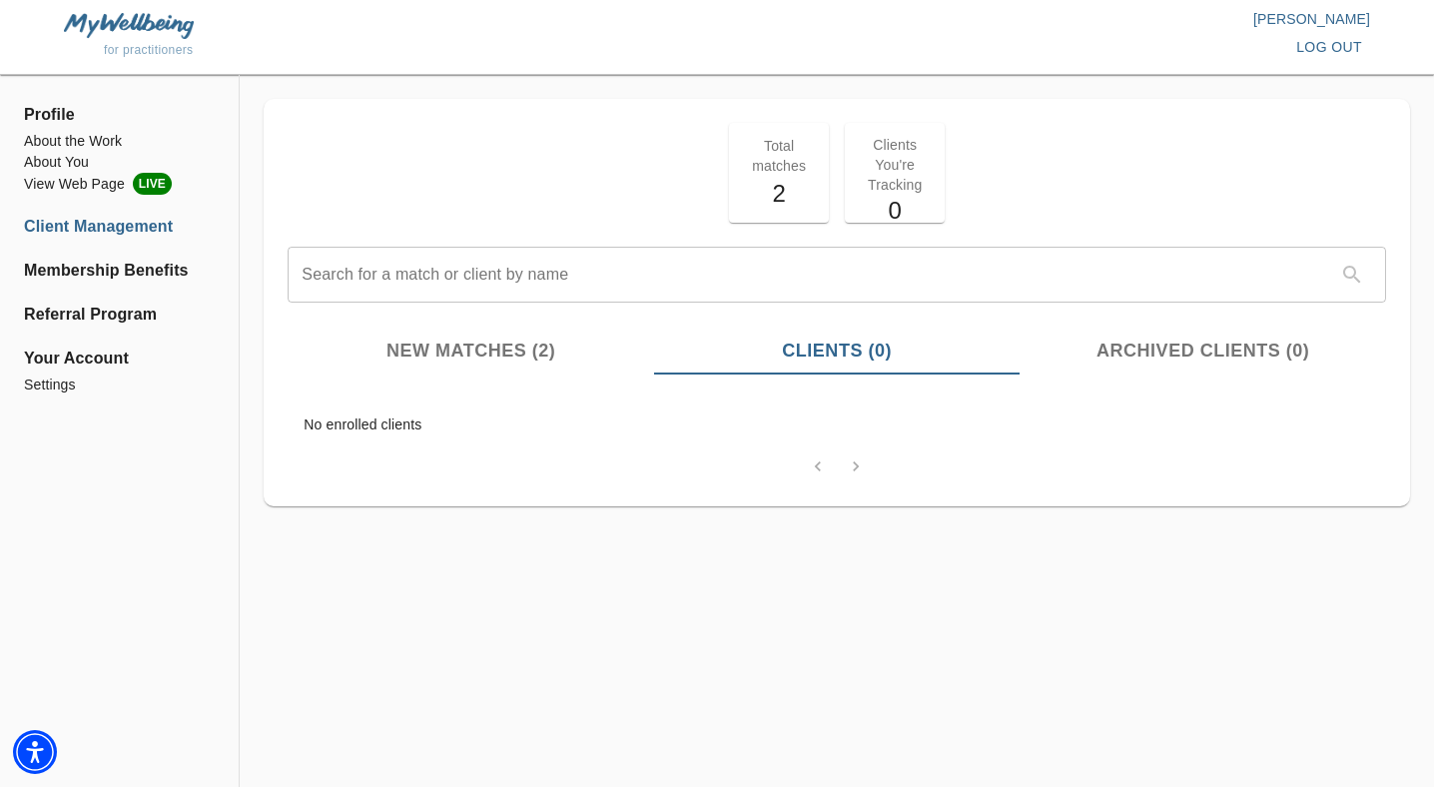
click at [519, 357] on span "New Matches (2)" at bounding box center [471, 351] width 343 height 27
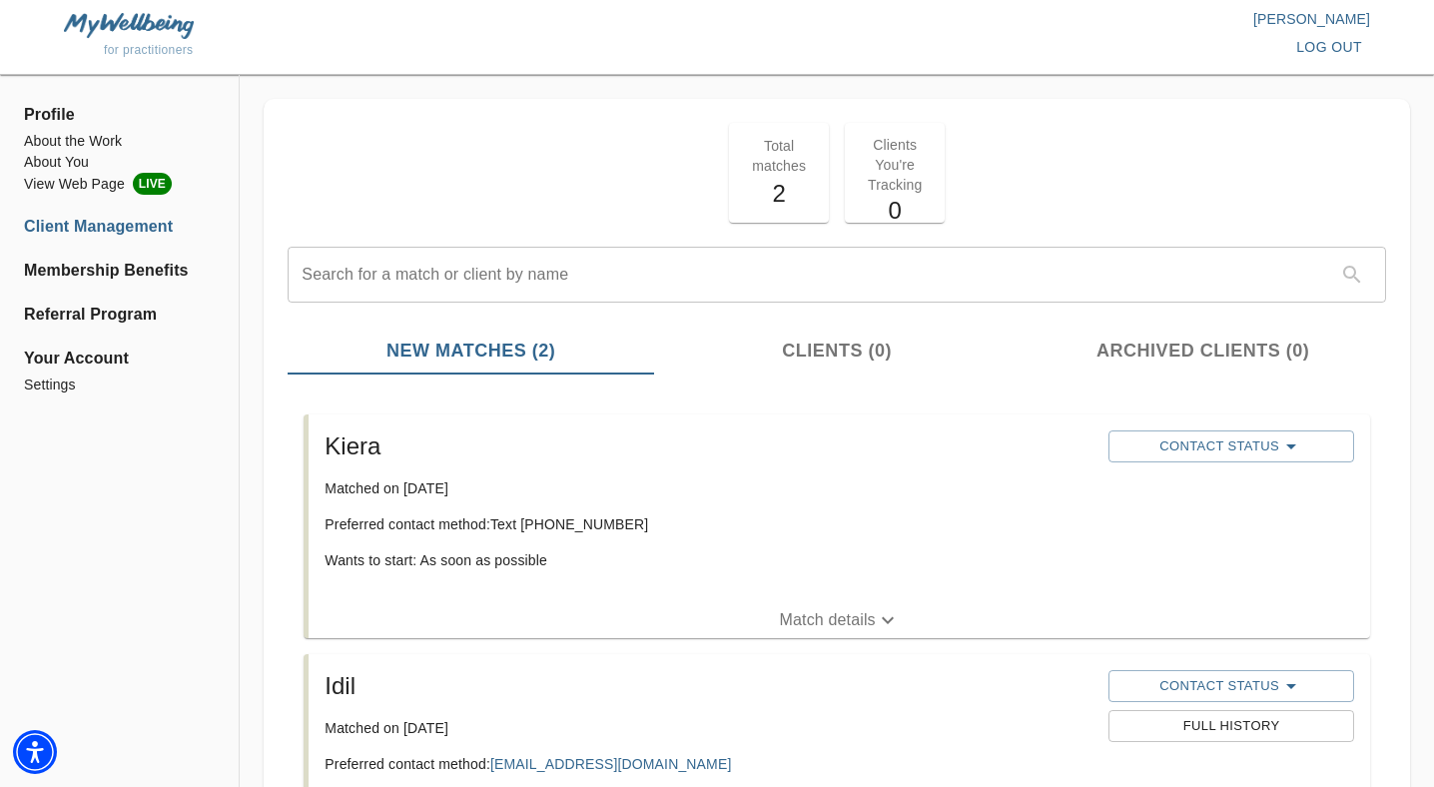
click at [935, 191] on div "Clients You're Tracking 0" at bounding box center [895, 173] width 100 height 100
click at [893, 211] on h5 "0" at bounding box center [895, 211] width 76 height 32
click at [1137, 347] on span "Archived Clients (0)" at bounding box center [1203, 351] width 343 height 27
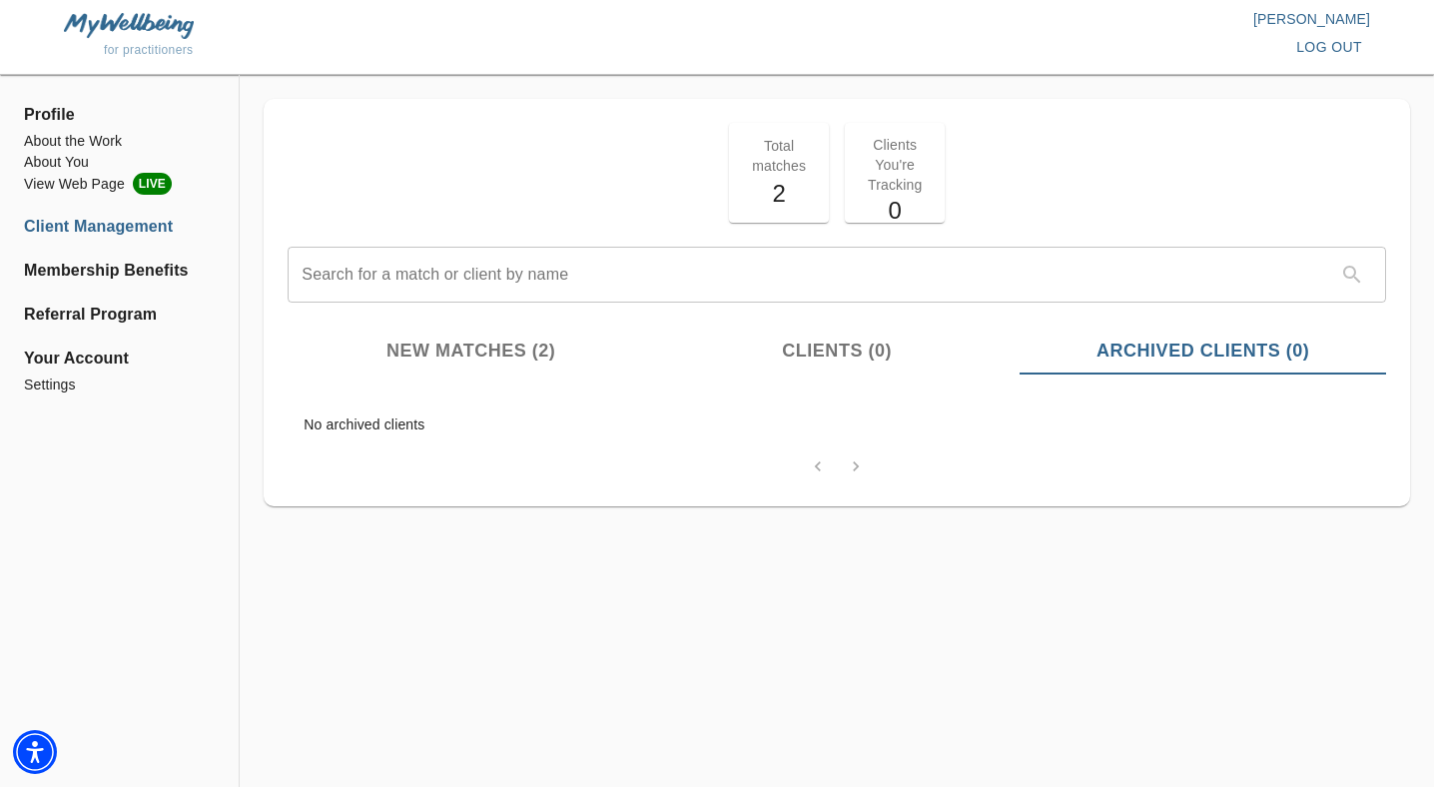
click at [863, 363] on span "Clients (0)" at bounding box center [837, 351] width 343 height 27
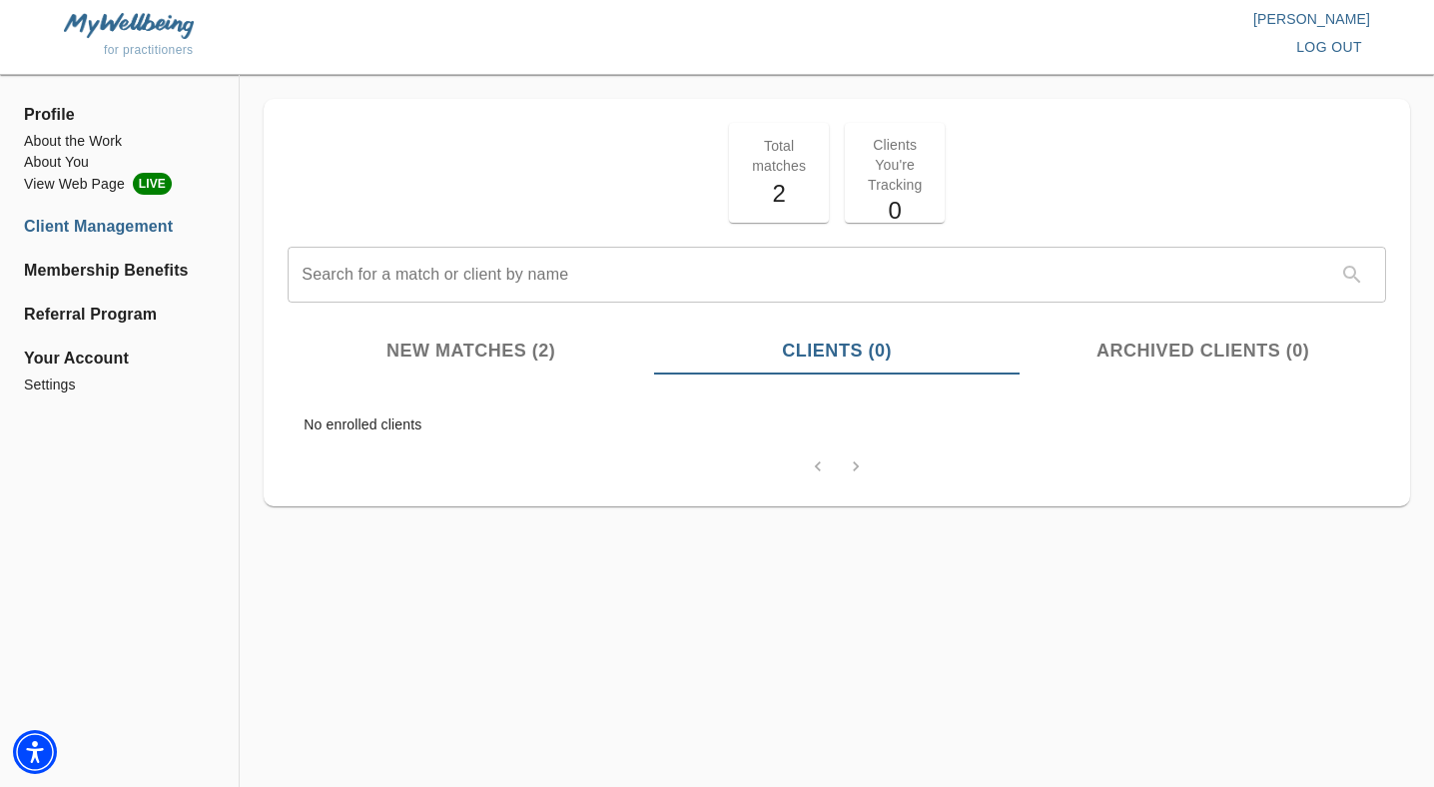
click at [422, 338] on span "New Matches (2)" at bounding box center [471, 351] width 343 height 27
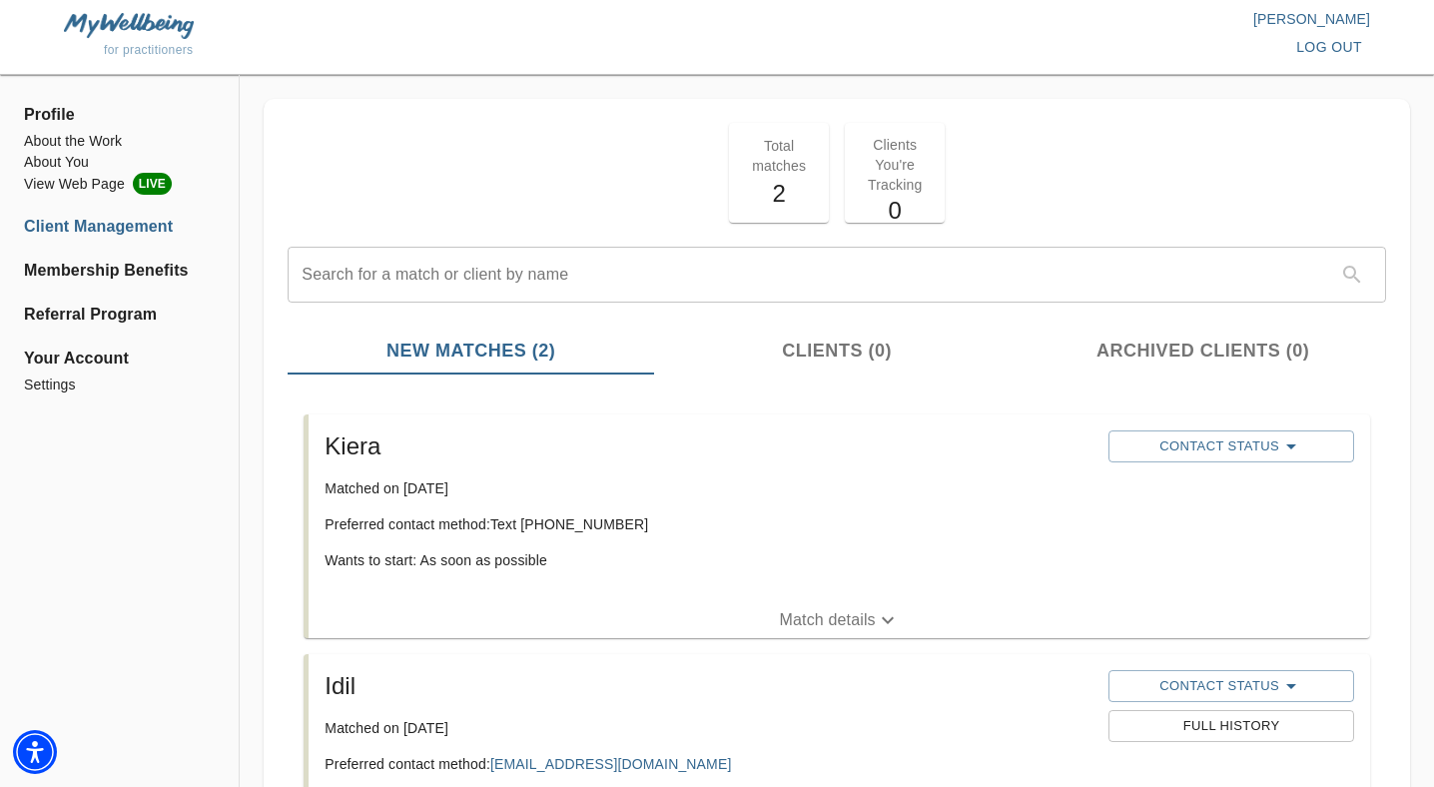
click at [99, 355] on span "Your Account" at bounding box center [119, 359] width 191 height 24
click at [63, 366] on span "Your Account" at bounding box center [119, 359] width 191 height 24
click at [54, 386] on li "Settings" at bounding box center [119, 385] width 191 height 21
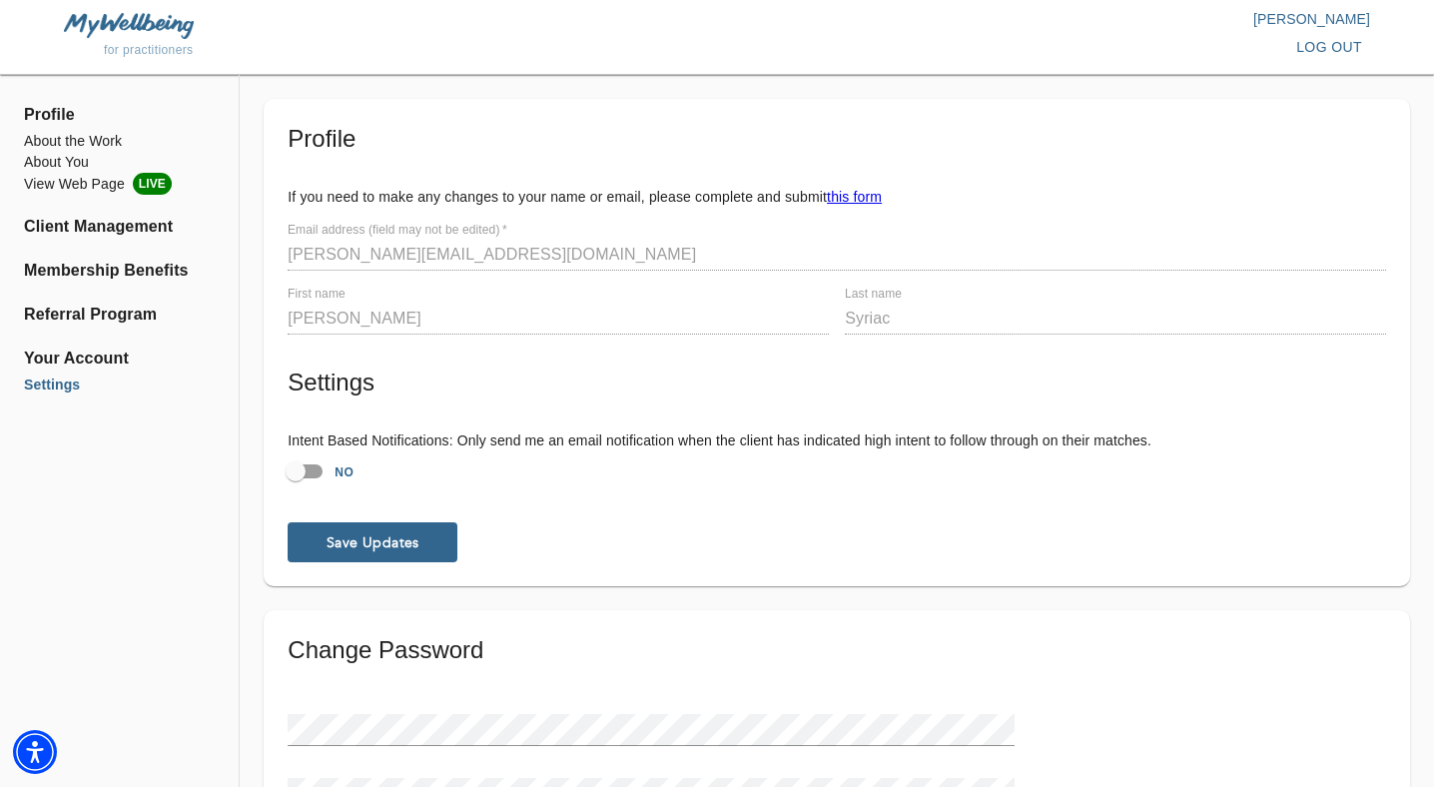
click at [54, 115] on span "Profile" at bounding box center [119, 115] width 191 height 24
click at [85, 227] on li "Client Management" at bounding box center [119, 227] width 191 height 24
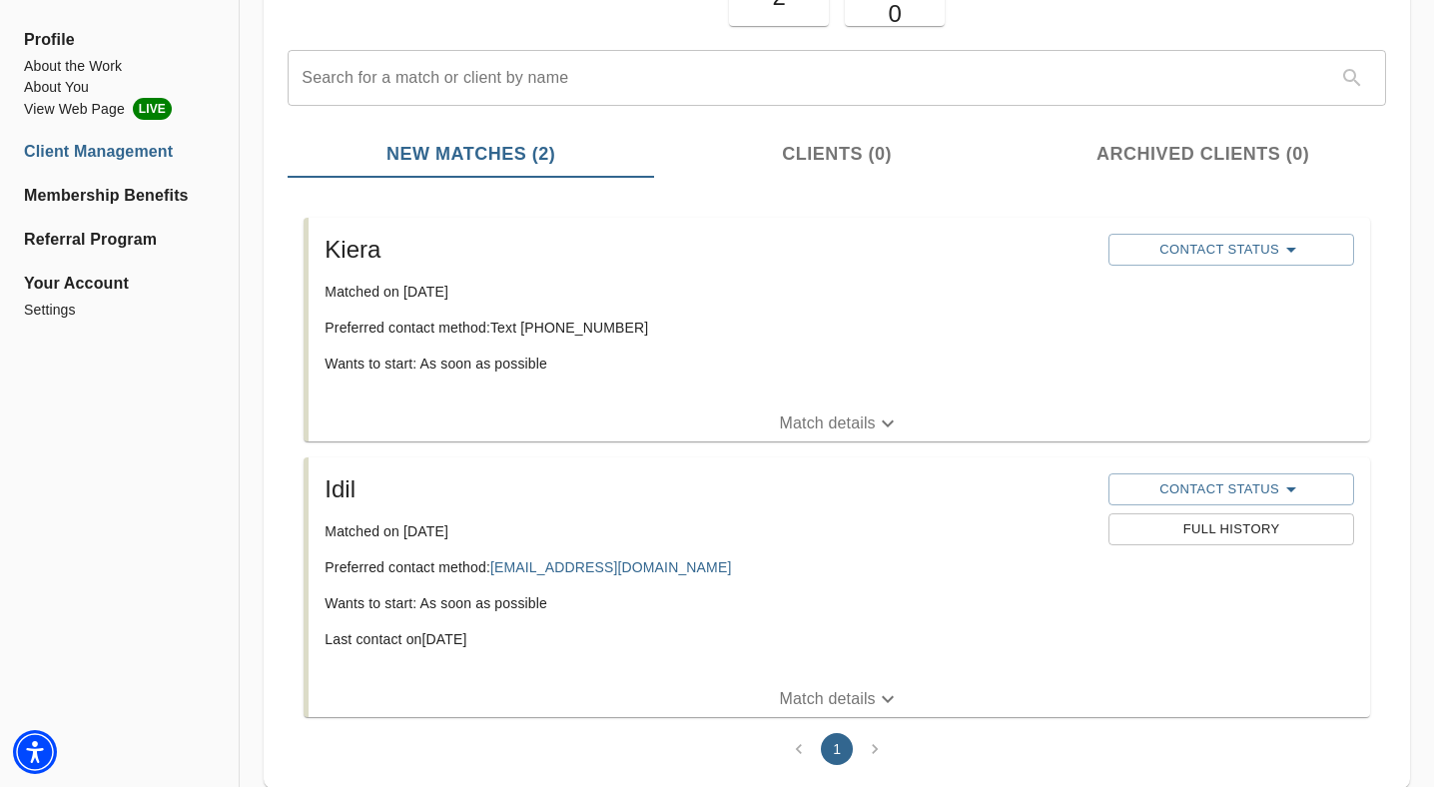
scroll to position [255, 0]
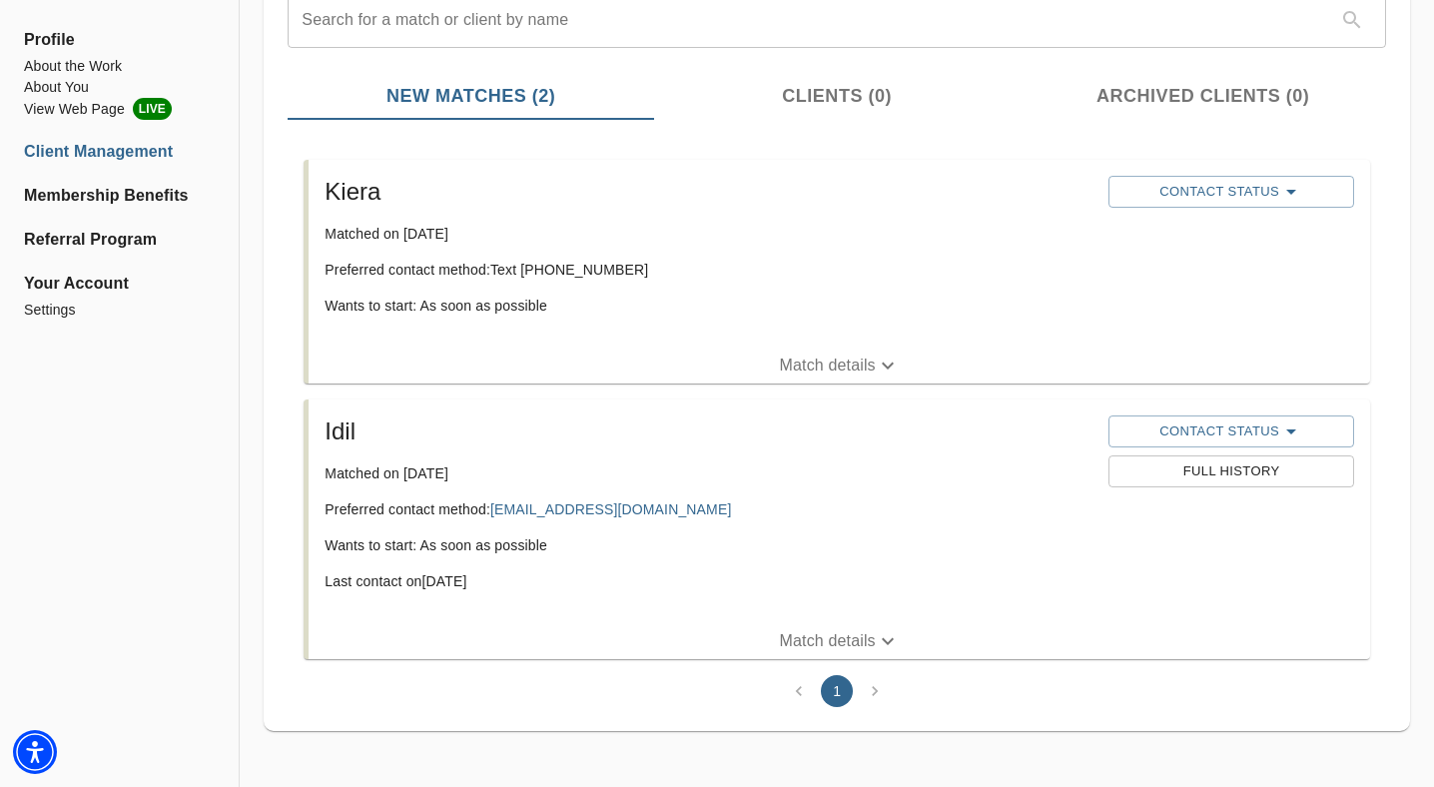
click at [818, 644] on p "Match details" at bounding box center [828, 641] width 96 height 24
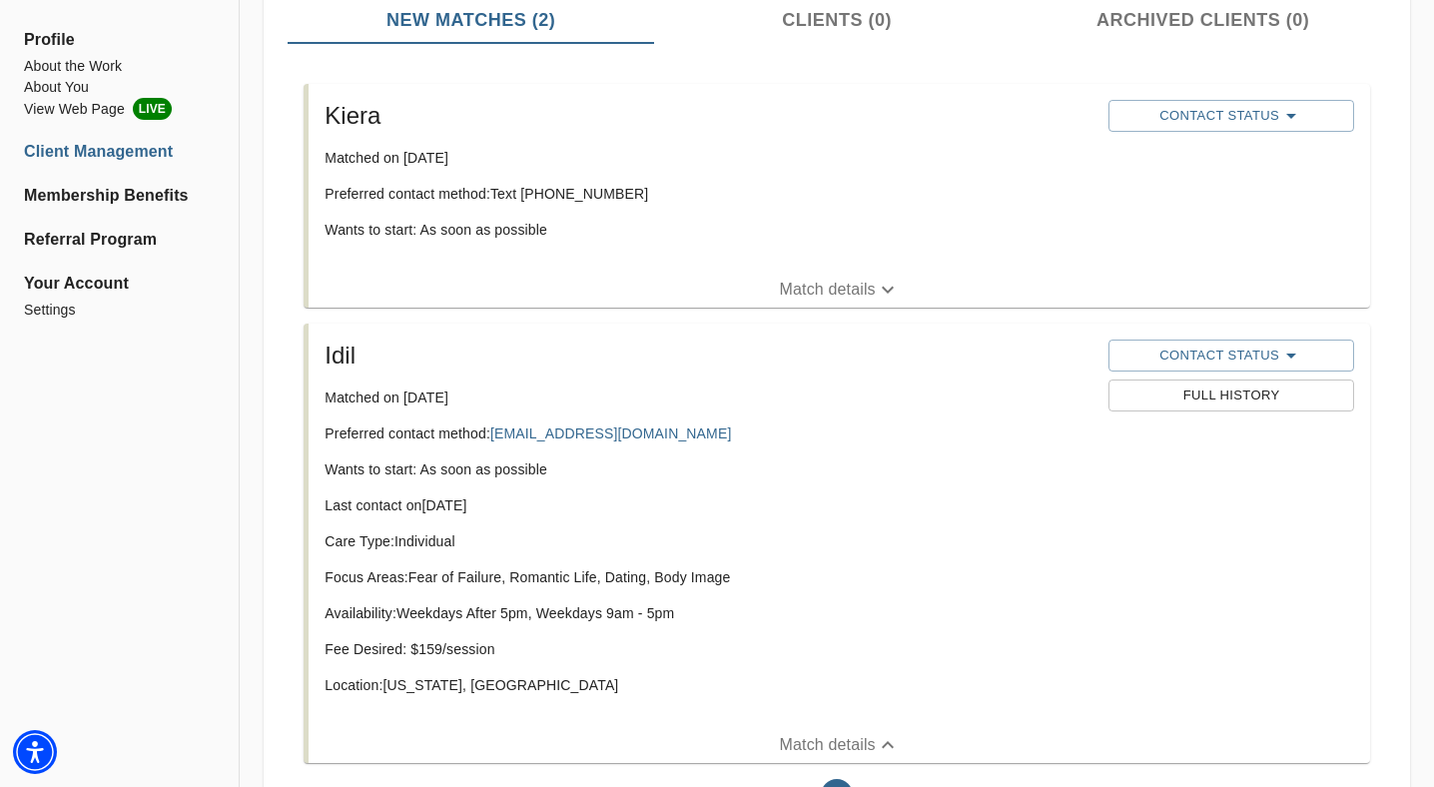
scroll to position [434, 0]
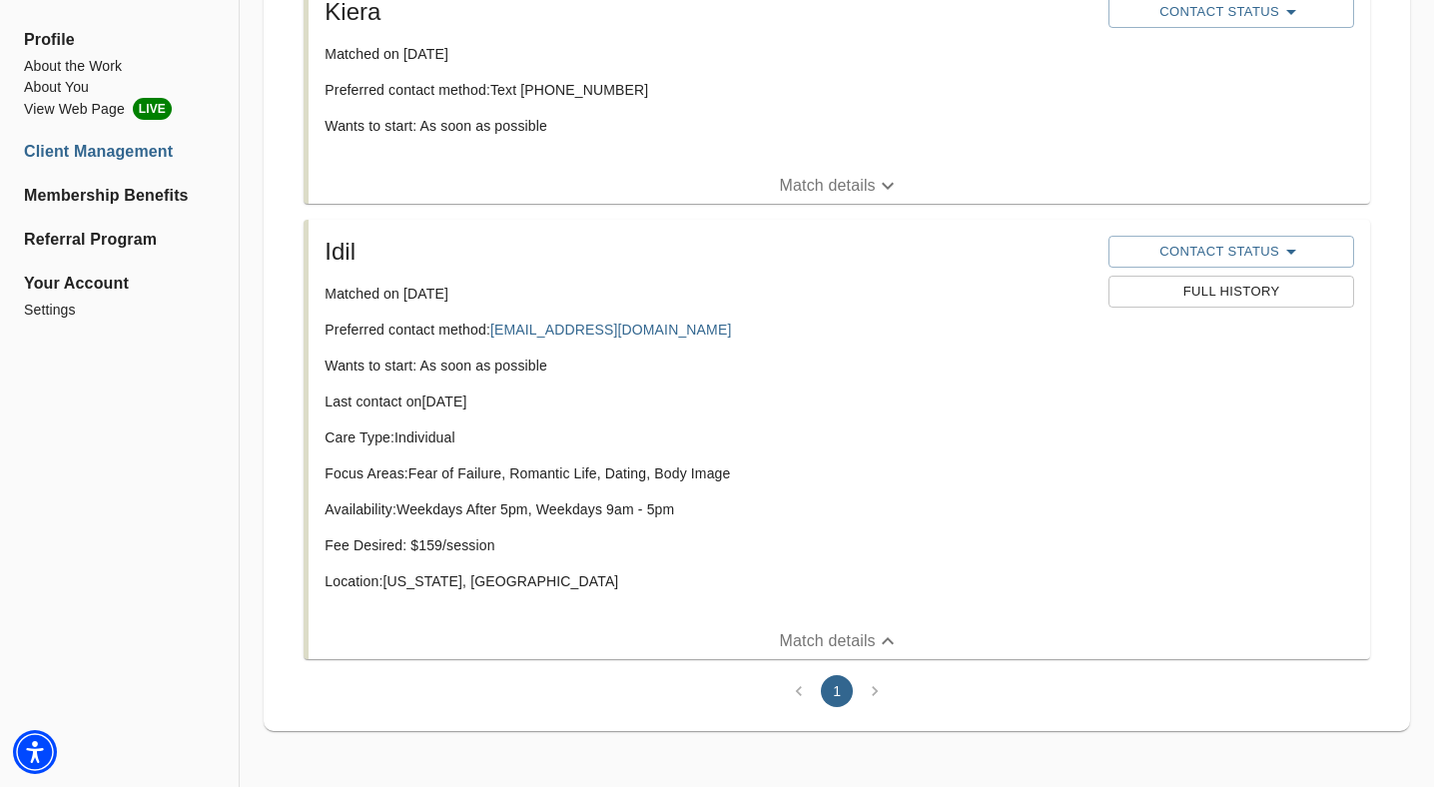
click at [1248, 300] on span "Full History" at bounding box center [1232, 292] width 226 height 23
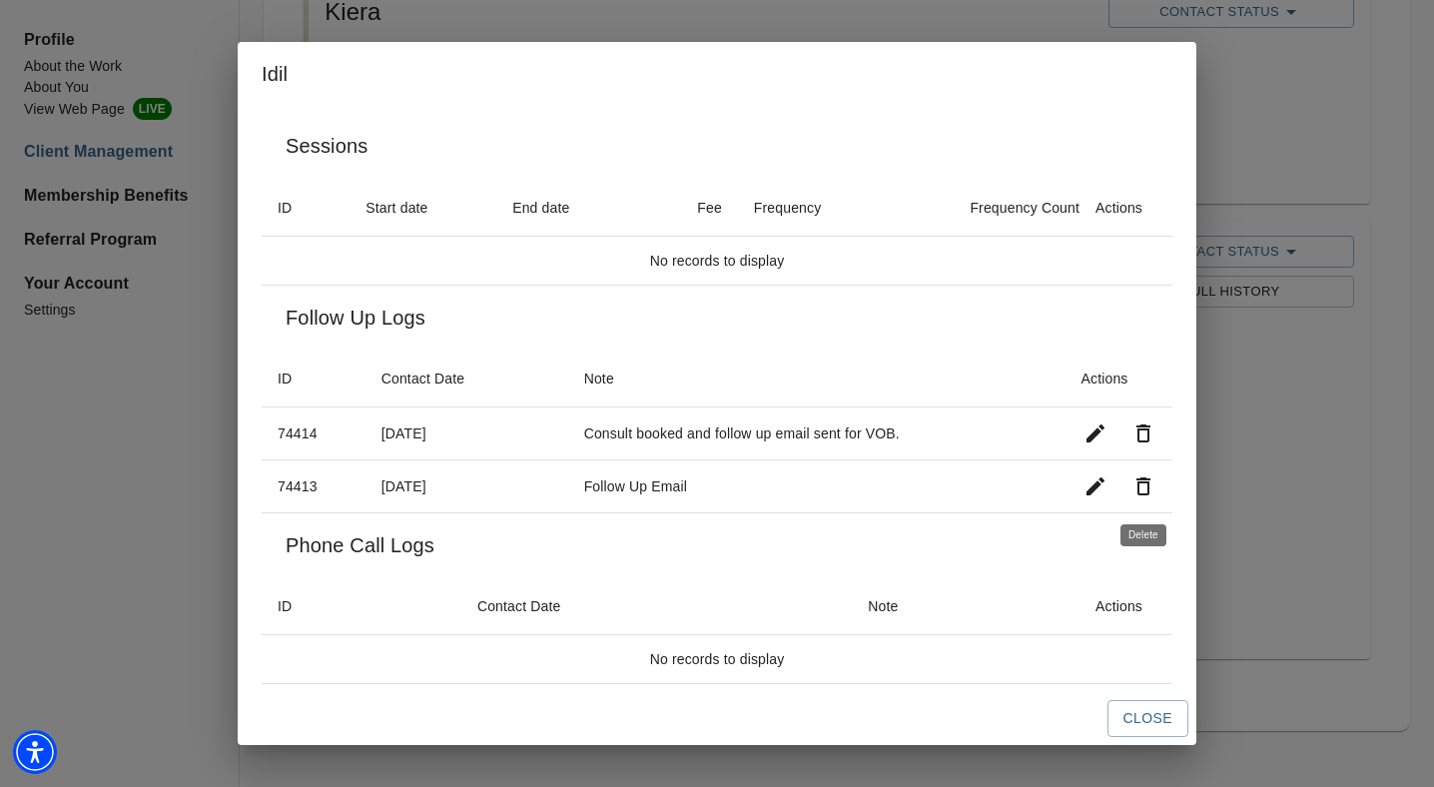
click at [1150, 483] on icon "button" at bounding box center [1144, 486] width 24 height 24
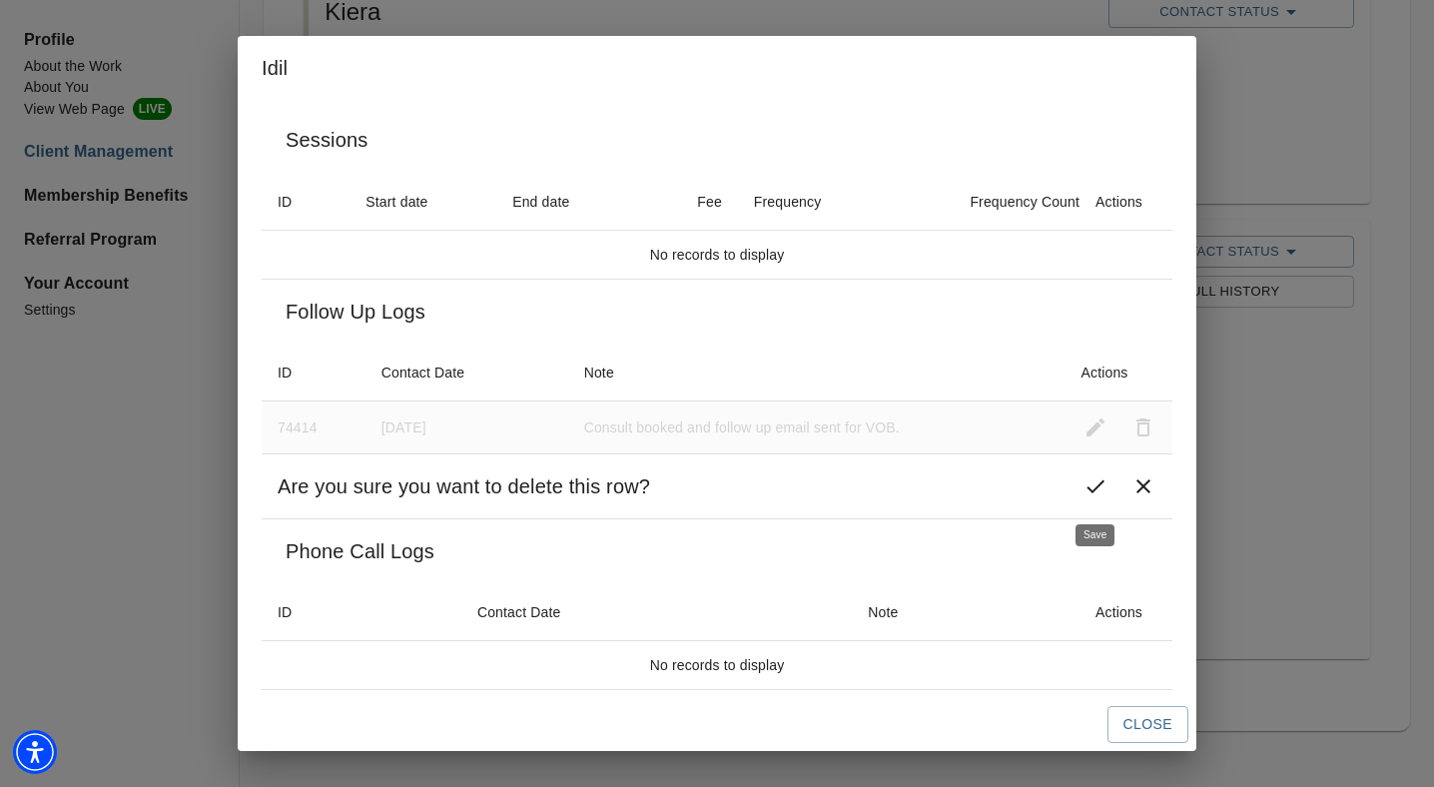
click at [1104, 486] on icon "button" at bounding box center [1096, 486] width 24 height 24
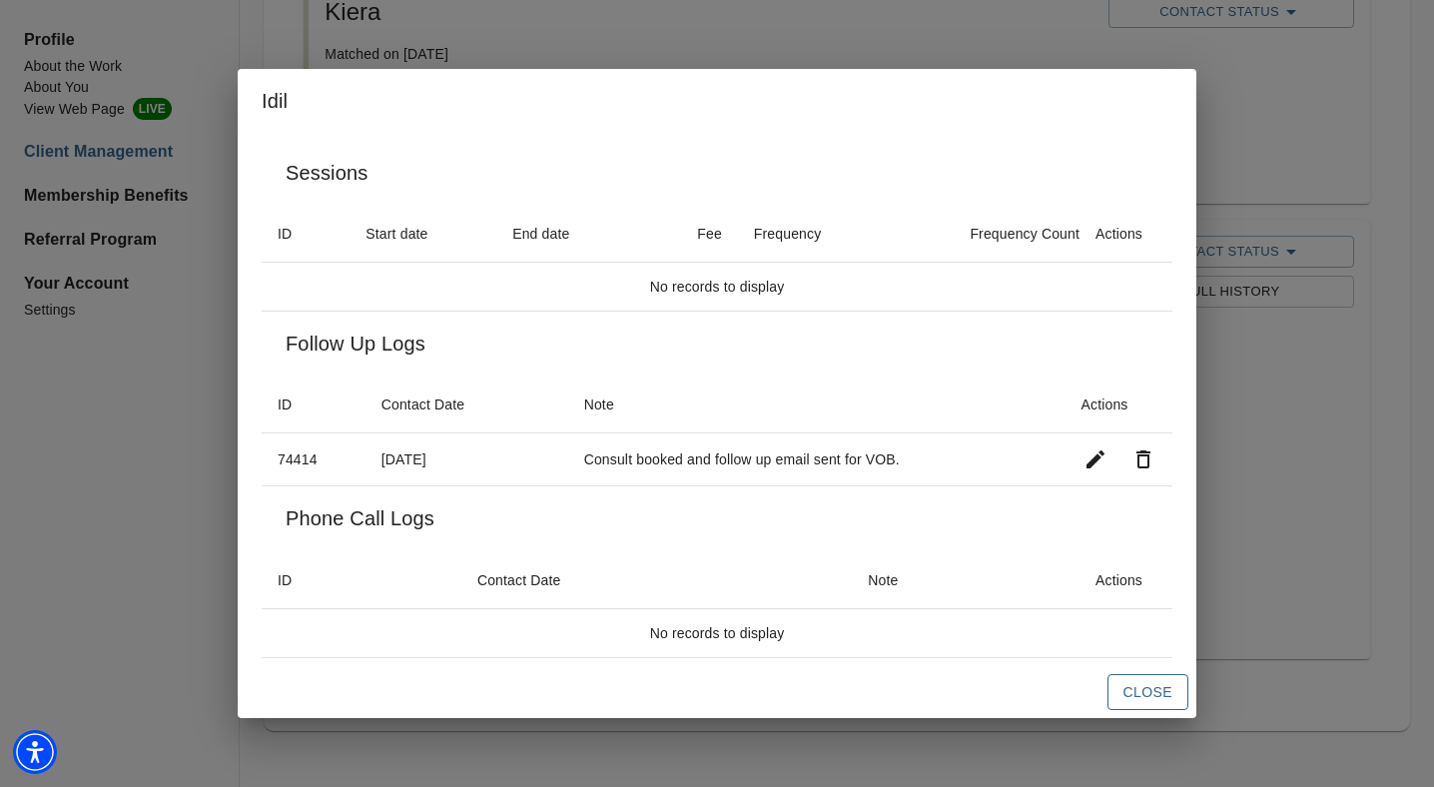
click at [1149, 695] on span "Close" at bounding box center [1148, 692] width 49 height 25
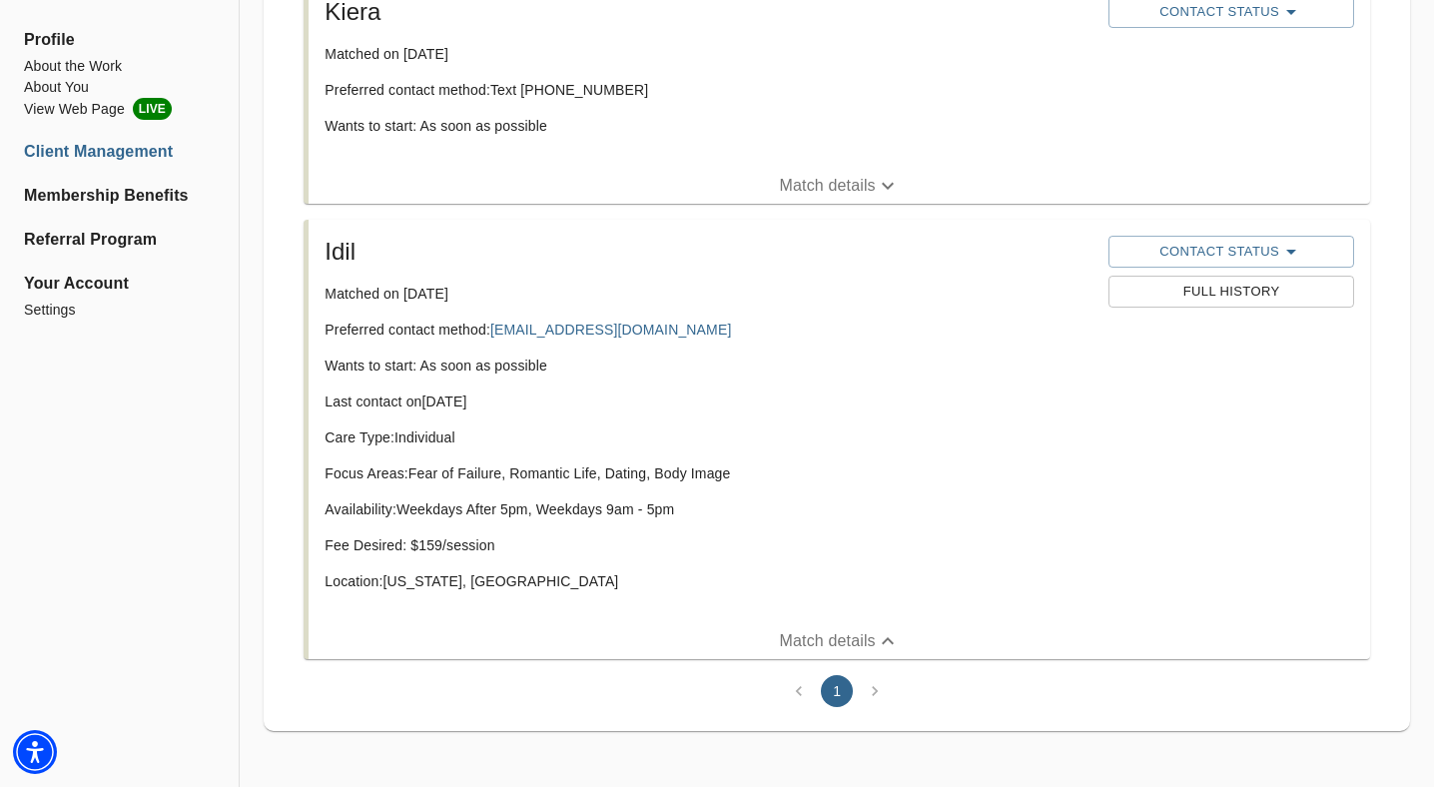
scroll to position [0, 0]
